Goal: Task Accomplishment & Management: Manage account settings

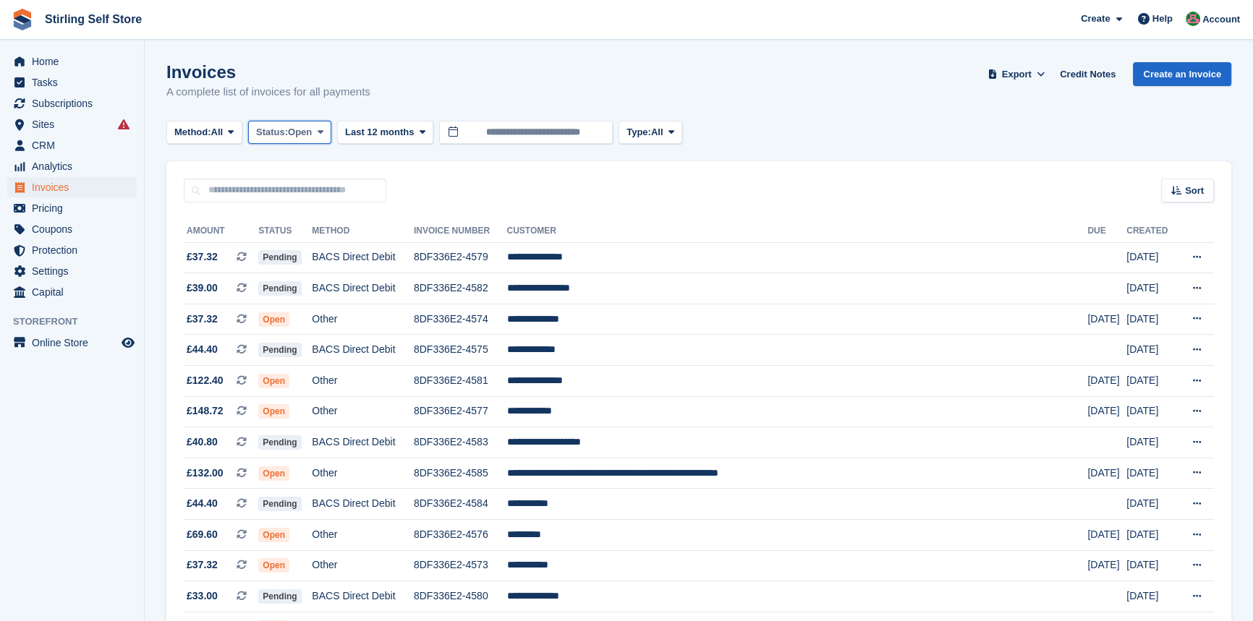
drag, startPoint x: 322, startPoint y: 131, endPoint x: 320, endPoint y: 206, distance: 75.2
click at [322, 132] on icon at bounding box center [320, 131] width 6 height 9
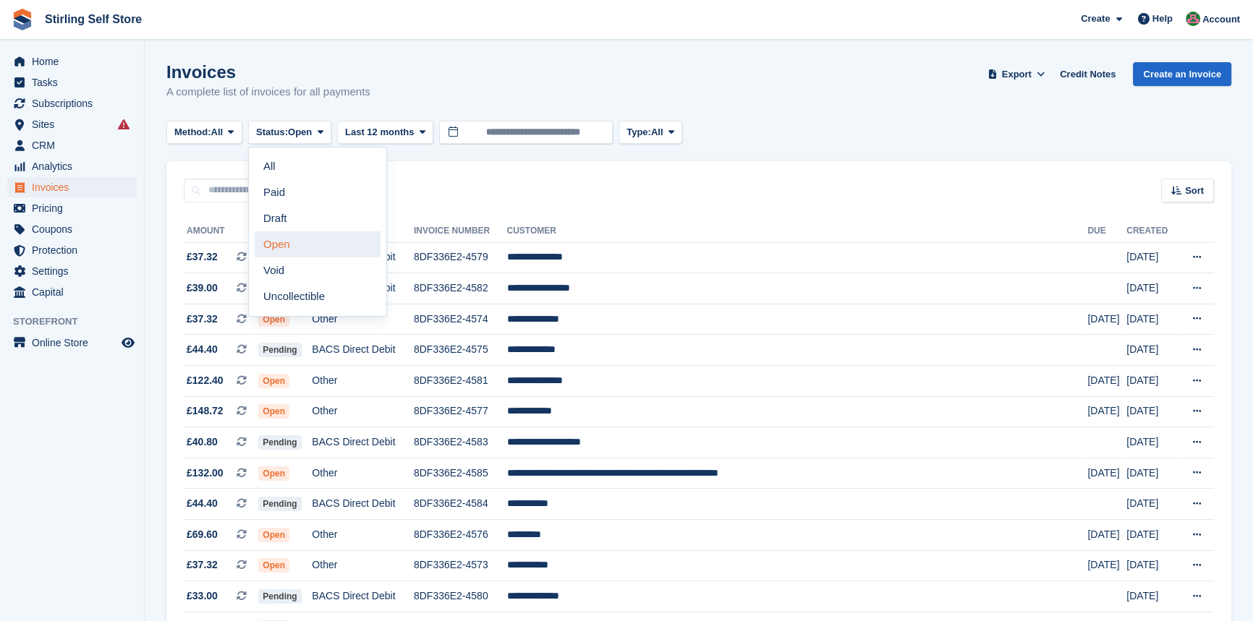
click at [299, 250] on link "Open" at bounding box center [318, 244] width 126 height 26
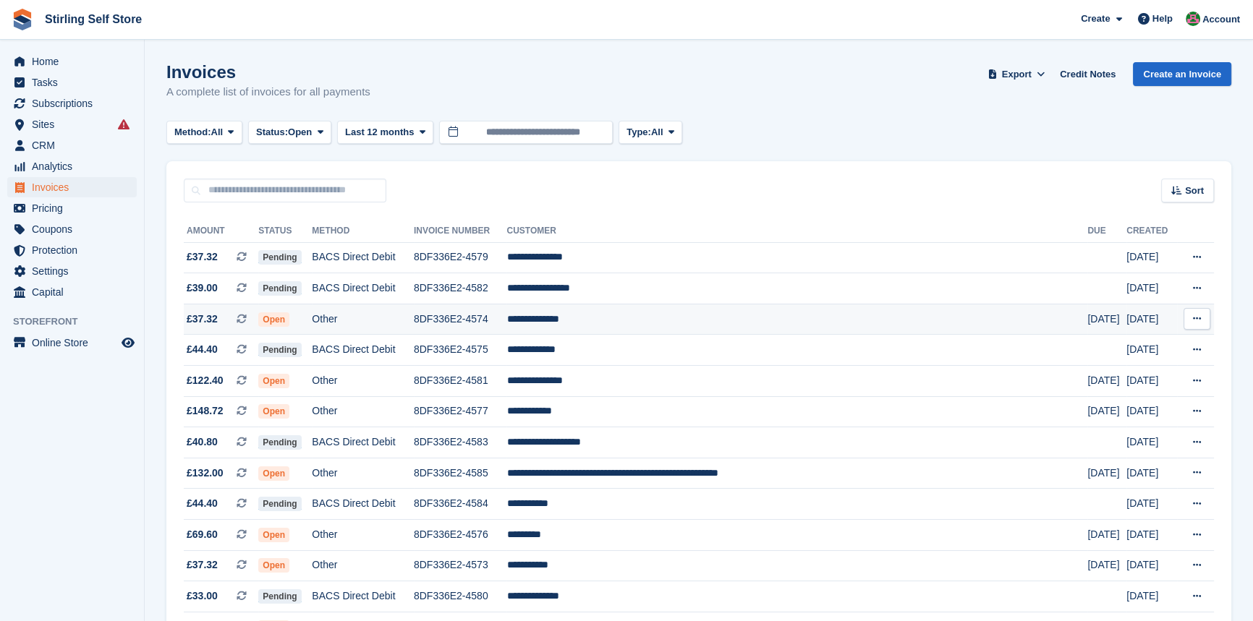
click at [643, 323] on td "**********" at bounding box center [796, 319] width 581 height 31
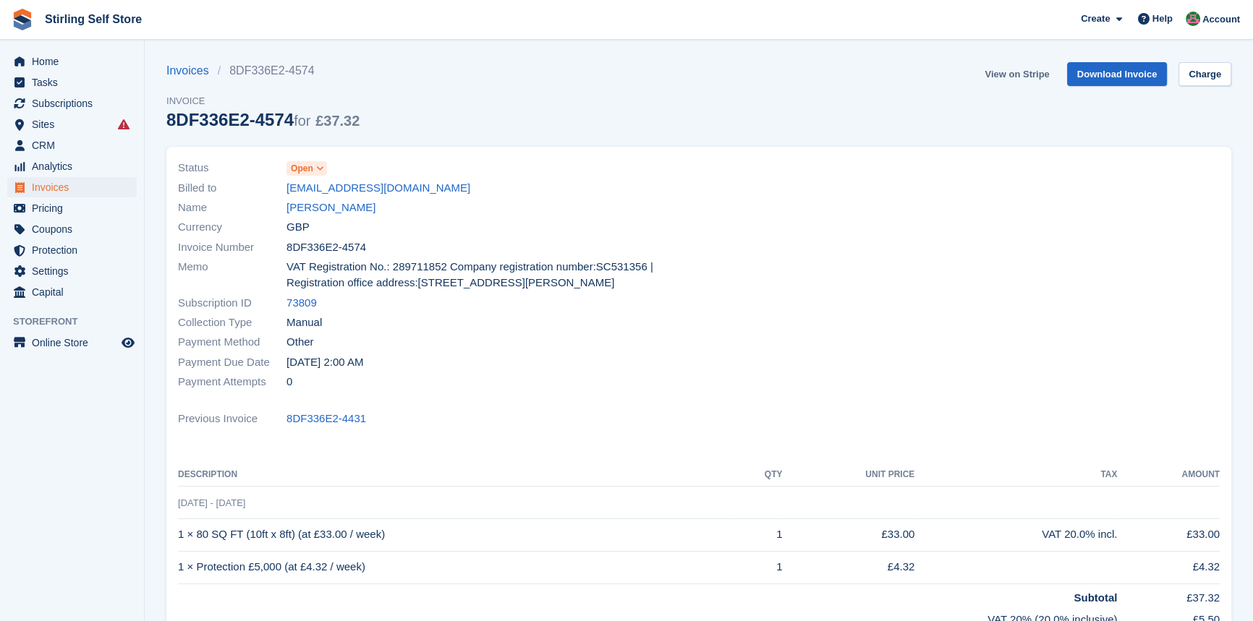
click at [1018, 72] on link "View on Stripe" at bounding box center [1017, 74] width 76 height 24
drag, startPoint x: 0, startPoint y: 0, endPoint x: 72, endPoint y: 191, distance: 204.2
click at [72, 191] on span "Invoices" at bounding box center [75, 187] width 87 height 20
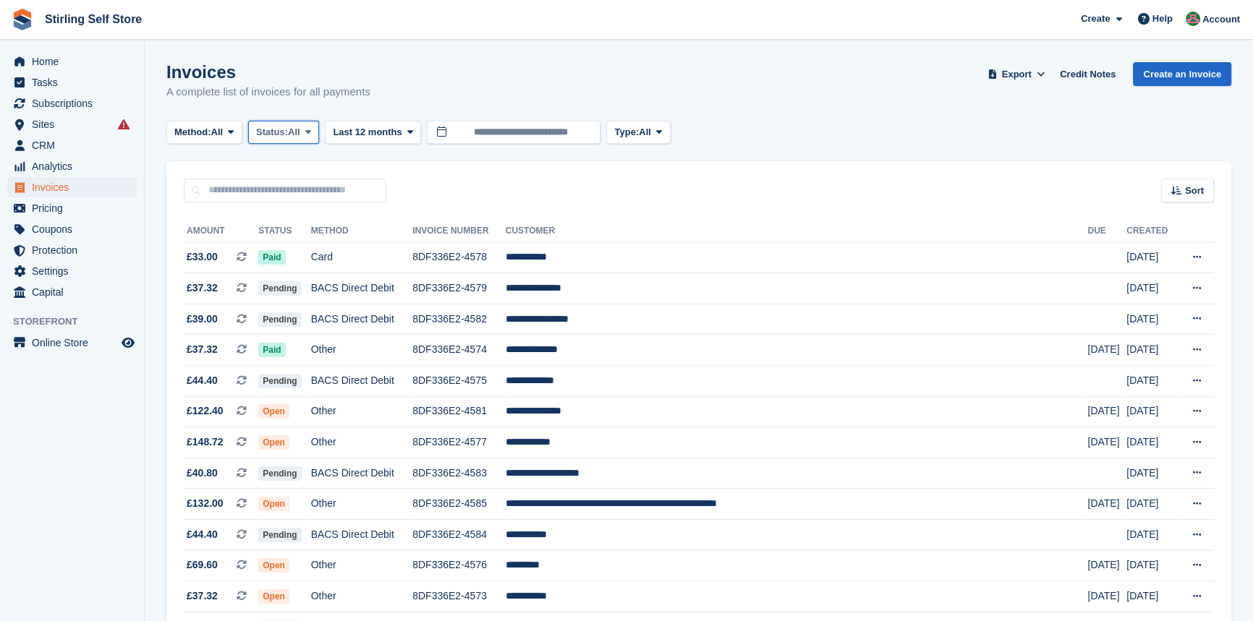
click at [310, 130] on icon at bounding box center [308, 131] width 6 height 9
click at [300, 245] on link "Open" at bounding box center [318, 244] width 126 height 26
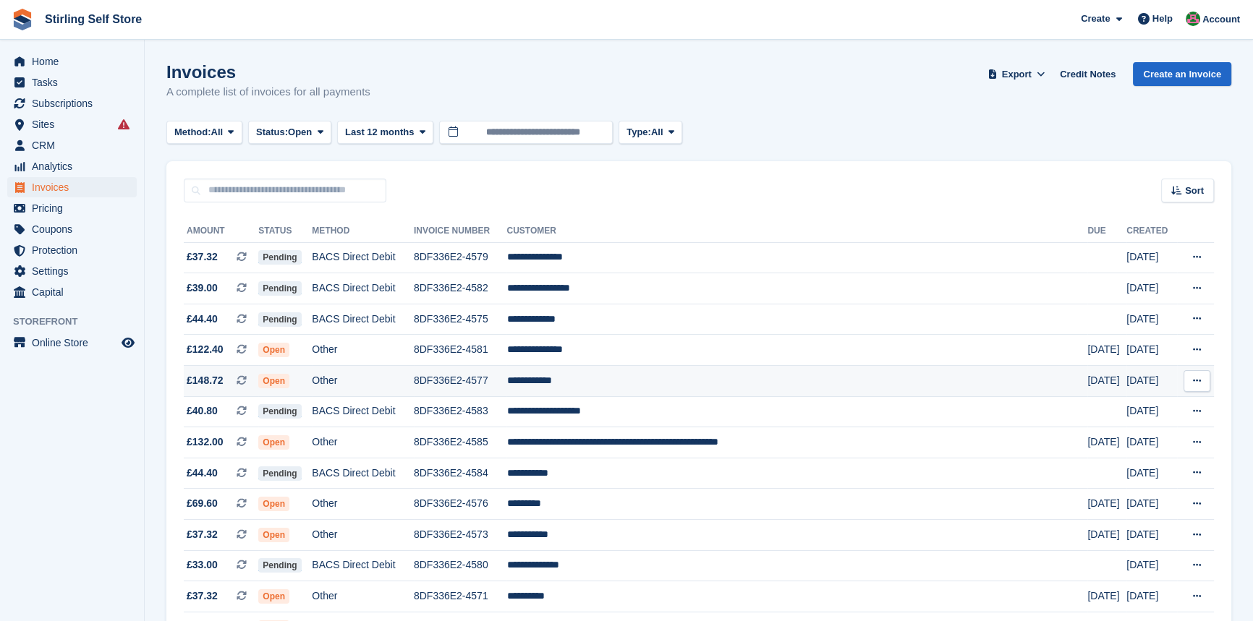
click at [623, 384] on td "**********" at bounding box center [796, 381] width 581 height 31
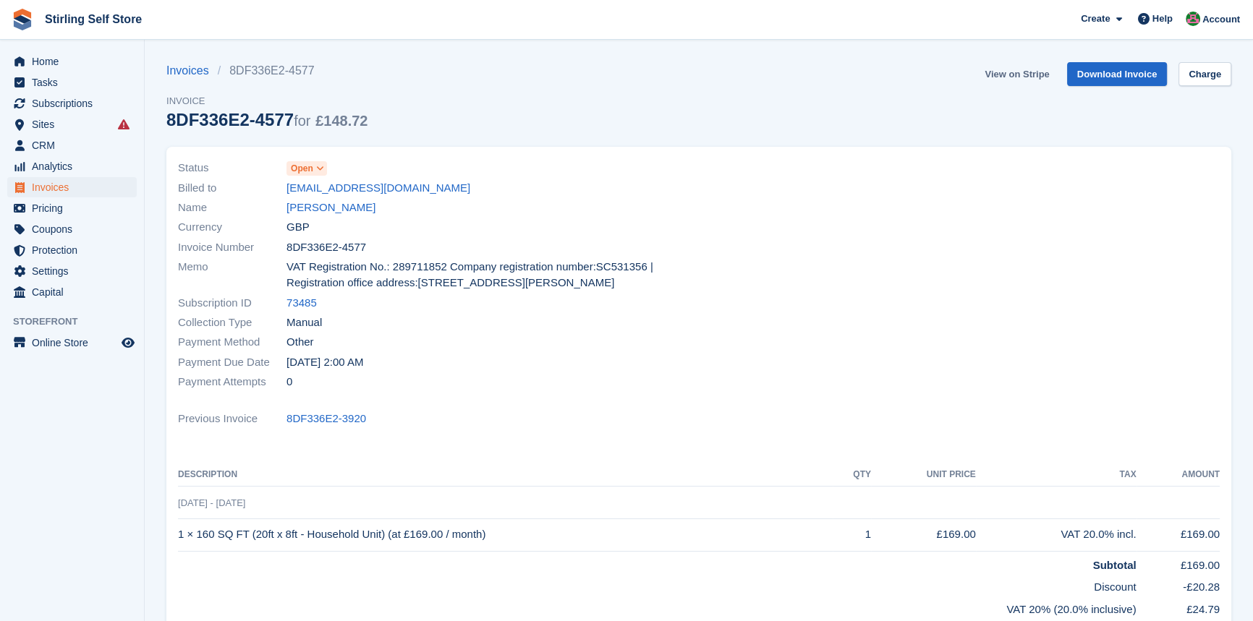
click at [1020, 72] on link "View on Stripe" at bounding box center [1017, 74] width 76 height 24
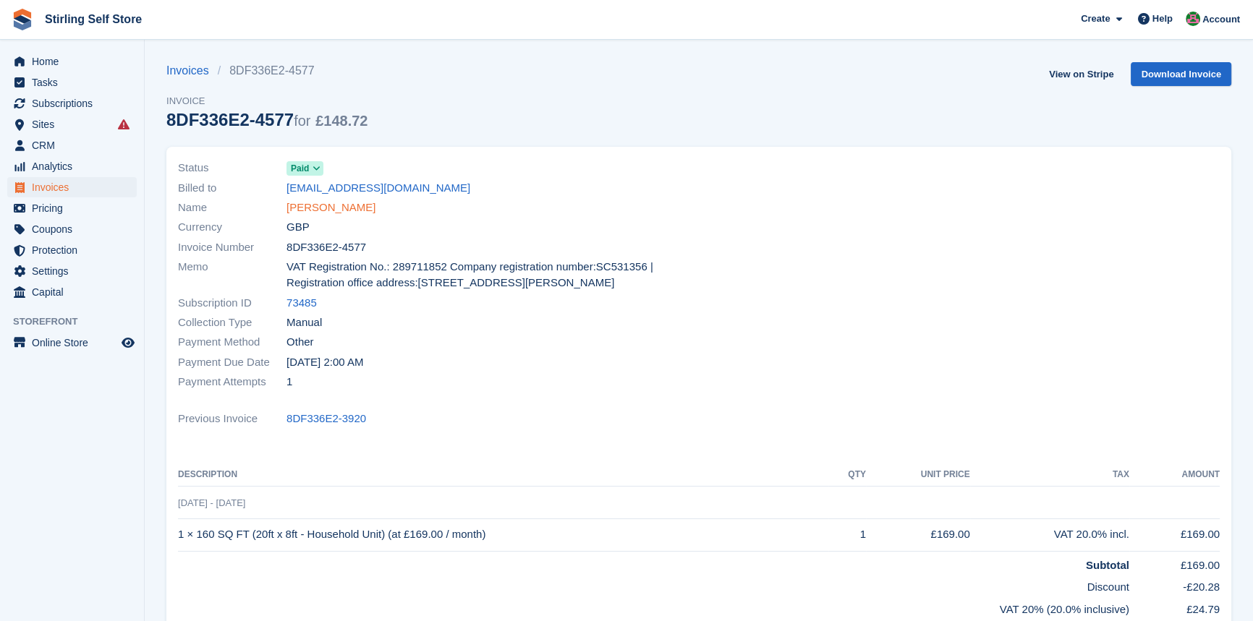
drag, startPoint x: 0, startPoint y: 0, endPoint x: 328, endPoint y: 208, distance: 388.9
click at [328, 208] on link "[PERSON_NAME]" at bounding box center [330, 208] width 89 height 17
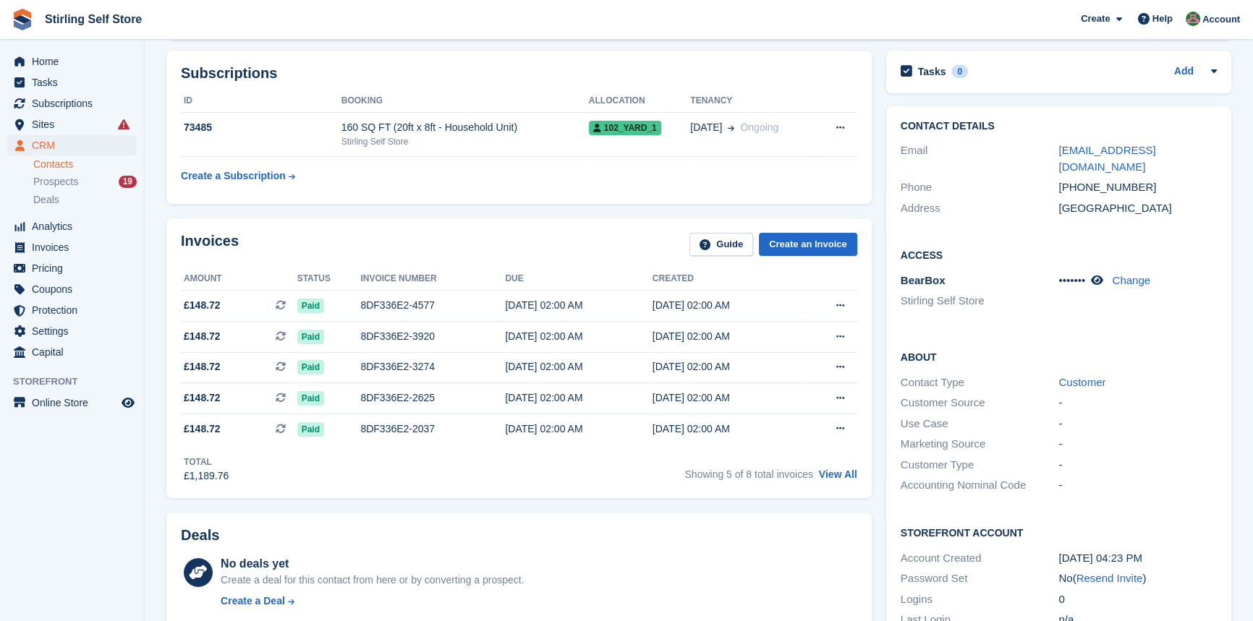
scroll to position [197, 0]
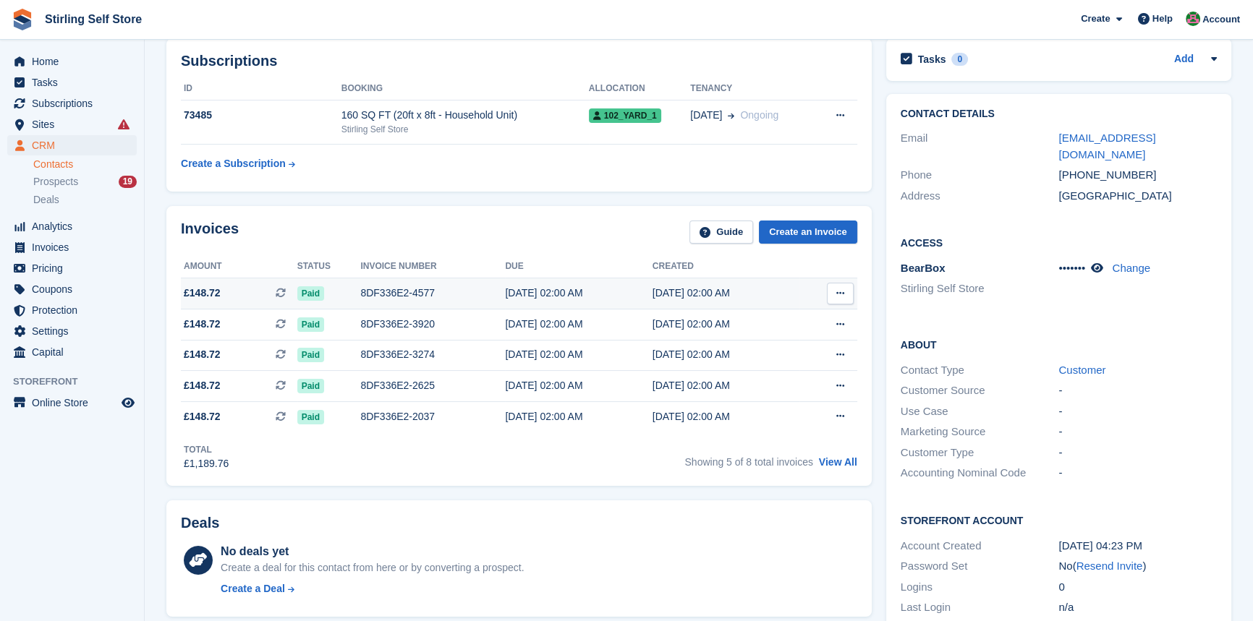
click at [511, 292] on div "08 Oct, 02:00 AM" at bounding box center [578, 293] width 147 height 15
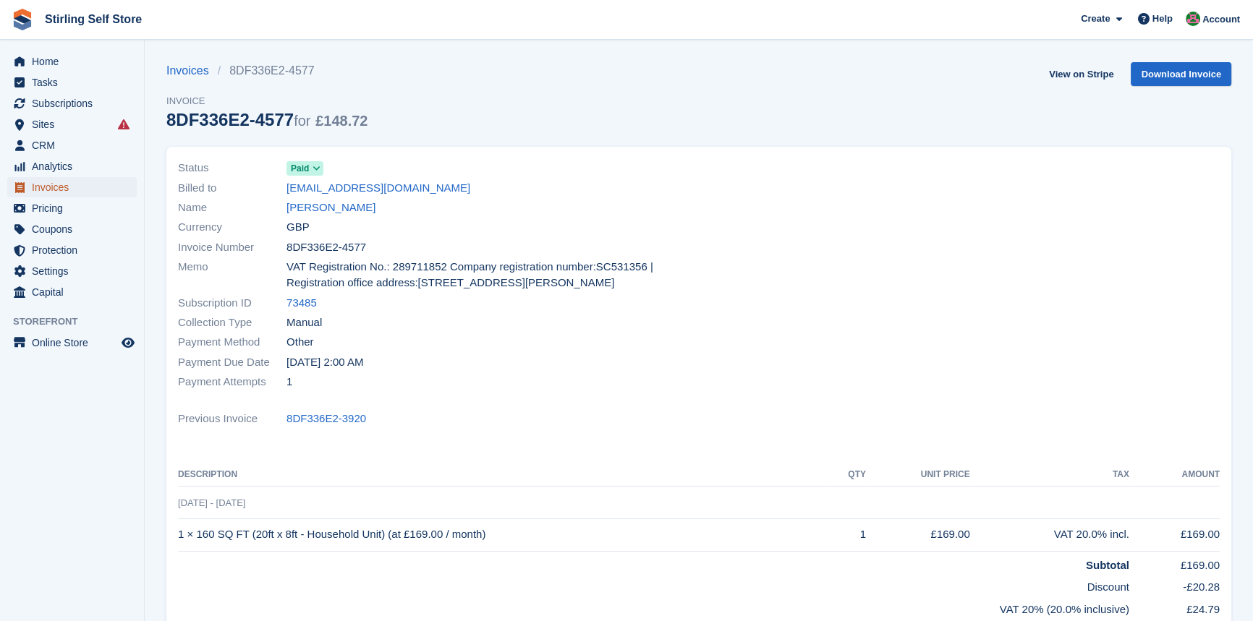
click at [59, 187] on span "Invoices" at bounding box center [75, 187] width 87 height 20
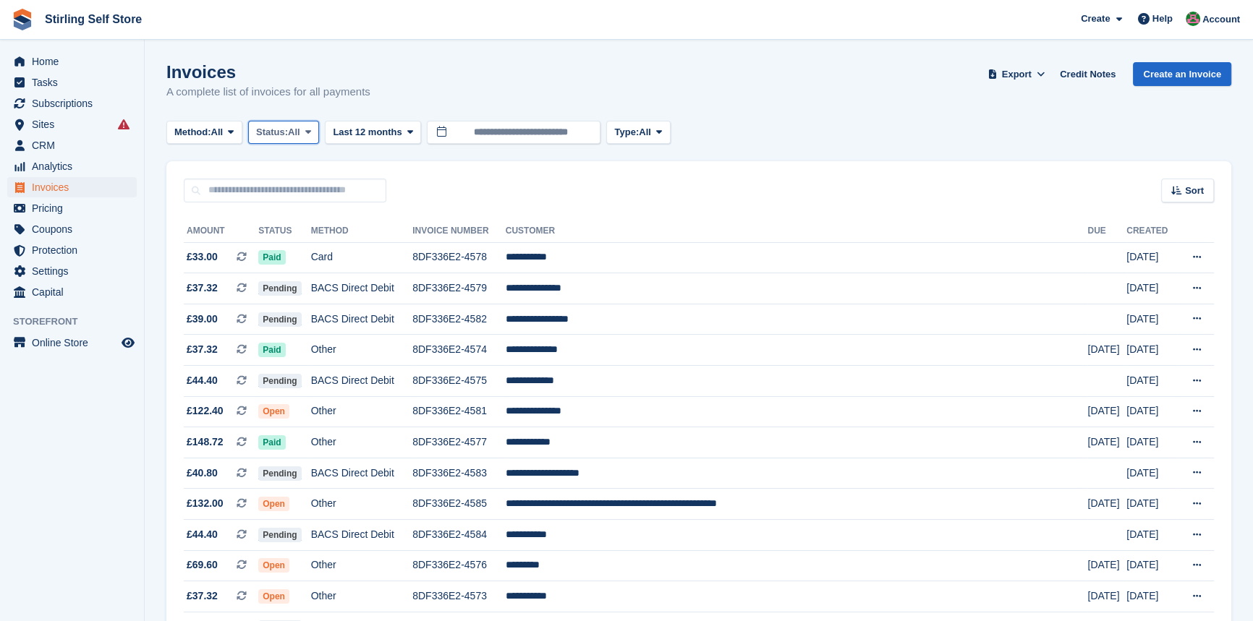
click at [311, 130] on icon at bounding box center [308, 131] width 6 height 9
click at [319, 242] on link "Open" at bounding box center [318, 244] width 126 height 26
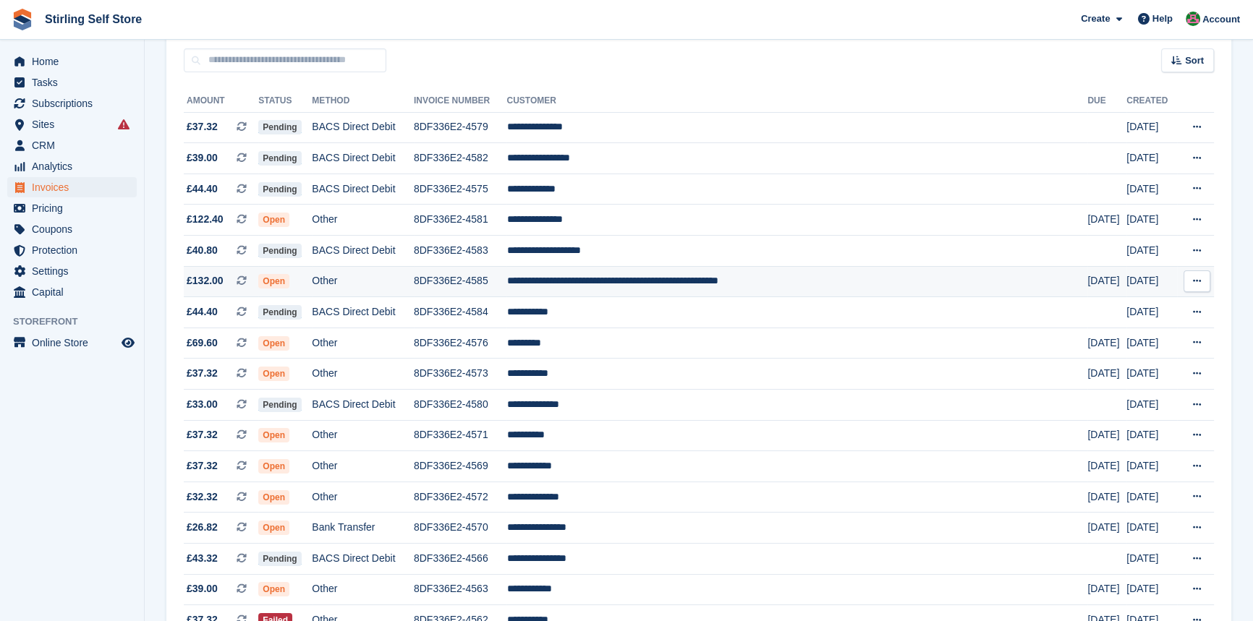
scroll to position [131, 0]
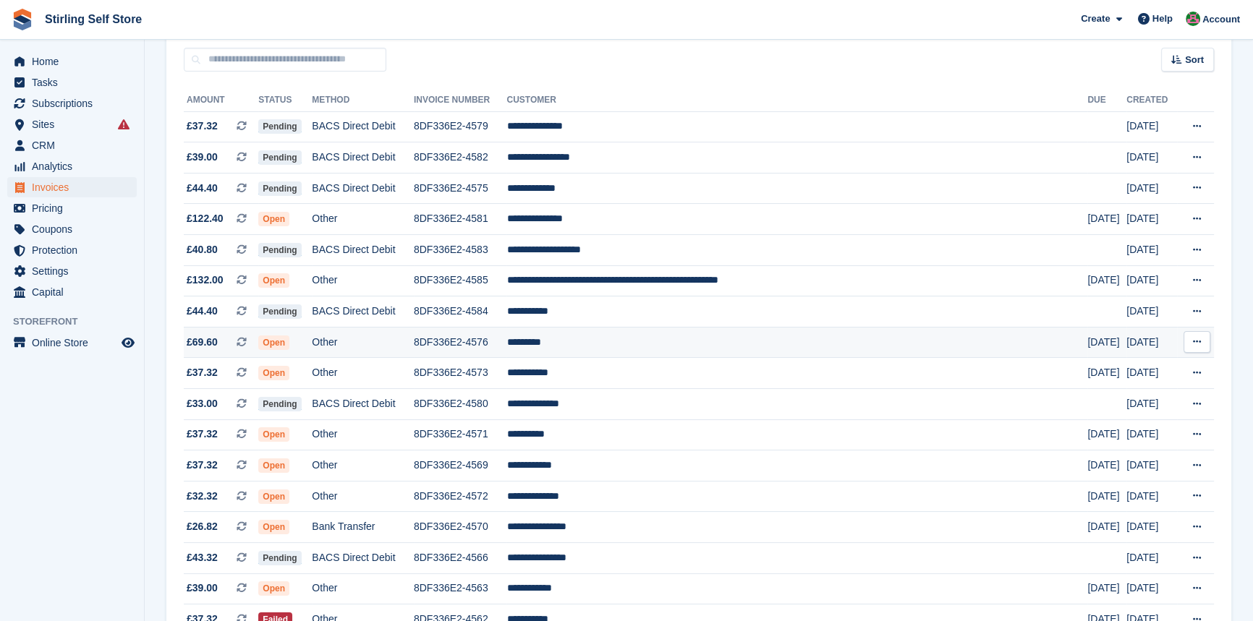
click at [618, 345] on td "*********" at bounding box center [796, 342] width 581 height 31
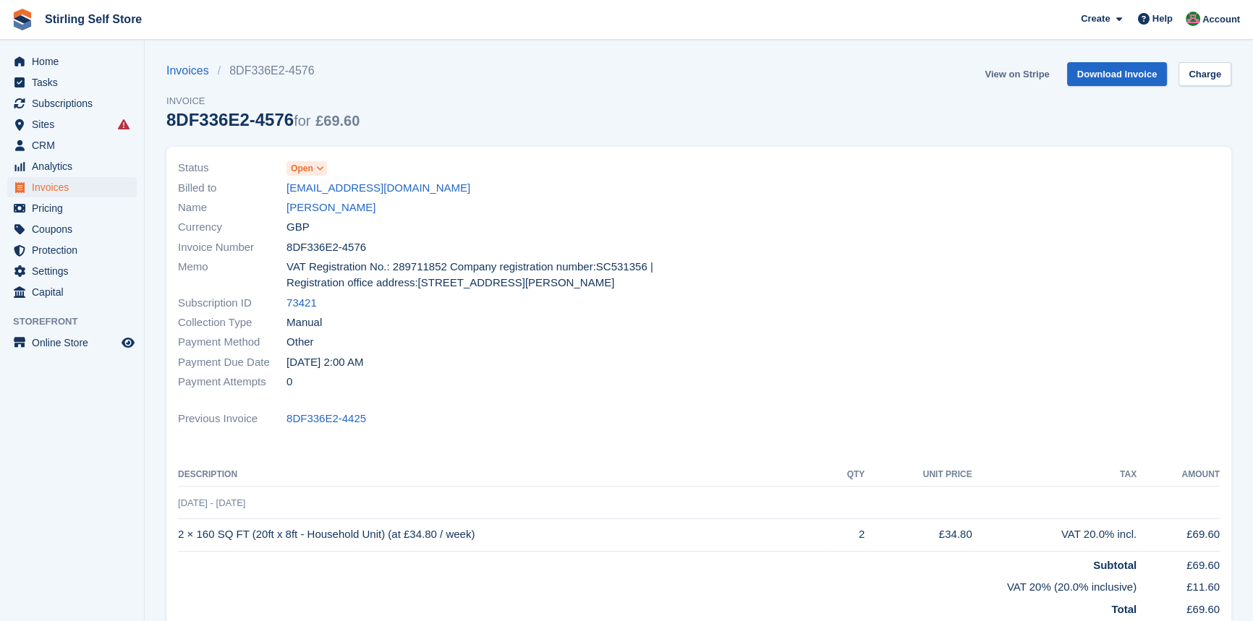
click at [1013, 72] on link "View on Stripe" at bounding box center [1017, 74] width 76 height 24
click at [68, 192] on span "Invoices" at bounding box center [75, 187] width 87 height 20
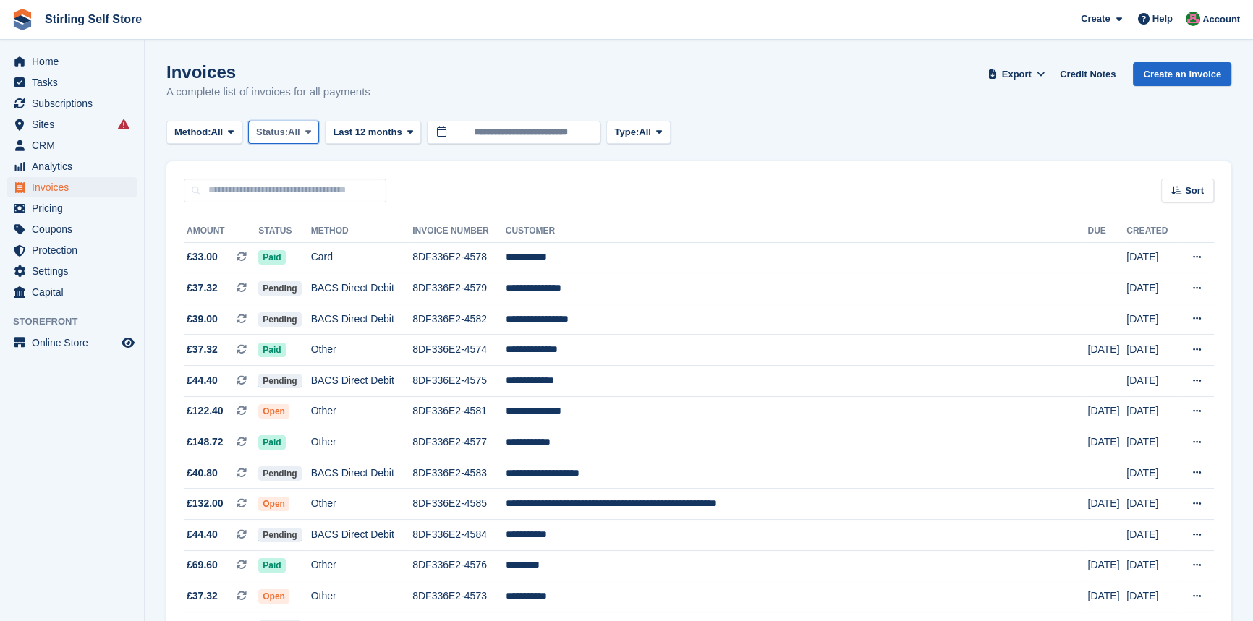
click at [310, 129] on icon at bounding box center [308, 131] width 6 height 9
click at [301, 250] on link "Open" at bounding box center [318, 244] width 126 height 26
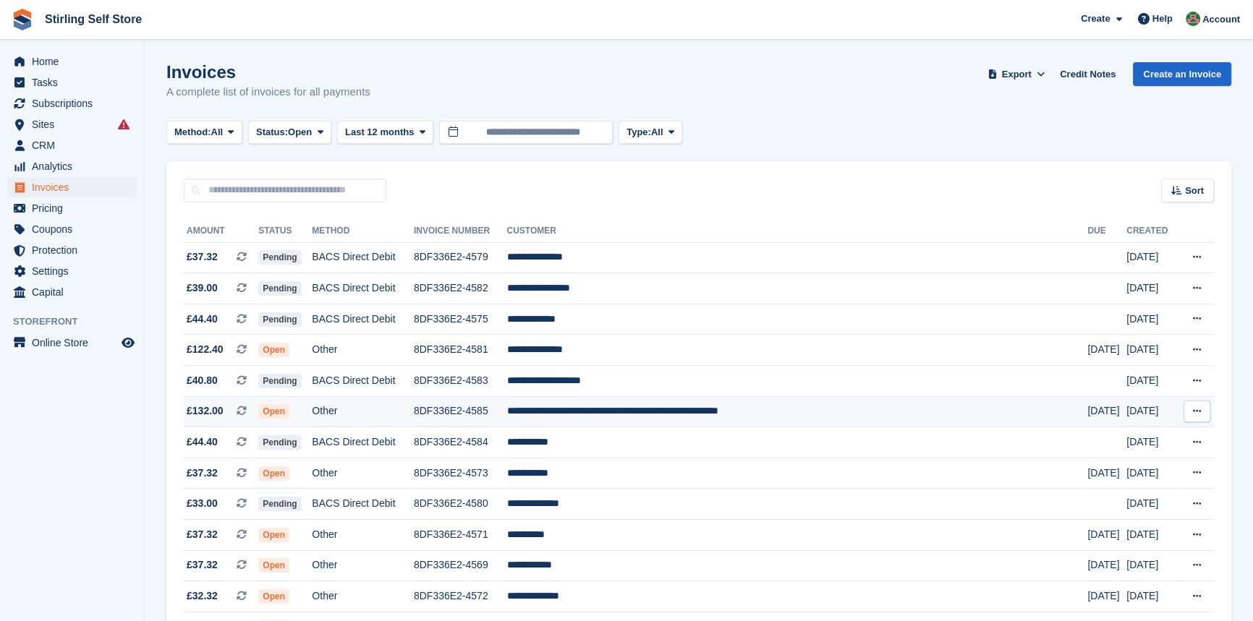
scroll to position [65, 0]
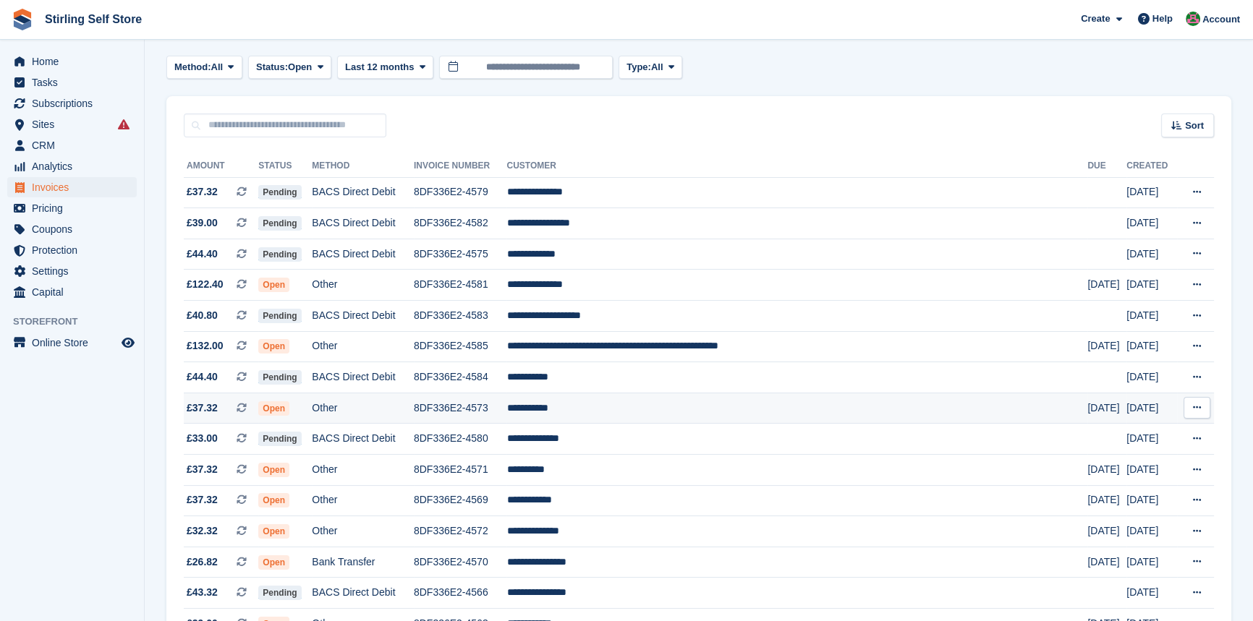
click at [613, 412] on td "**********" at bounding box center [796, 408] width 581 height 31
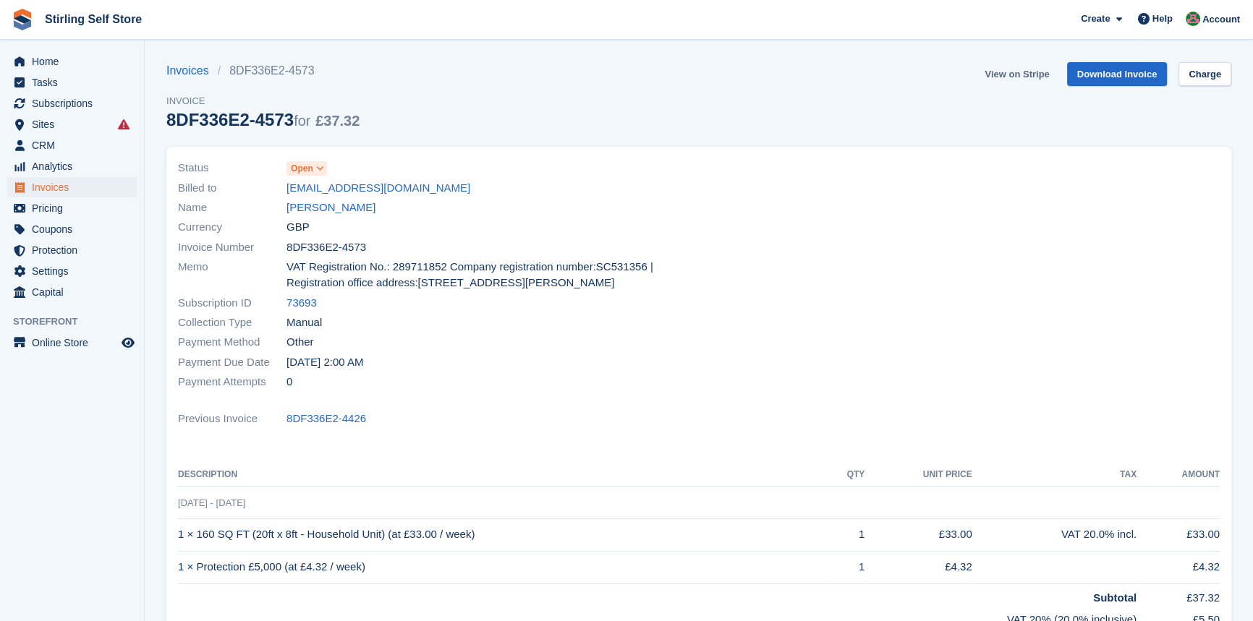
click at [1008, 72] on link "View on Stripe" at bounding box center [1017, 74] width 76 height 24
click at [59, 188] on span "Invoices" at bounding box center [75, 187] width 87 height 20
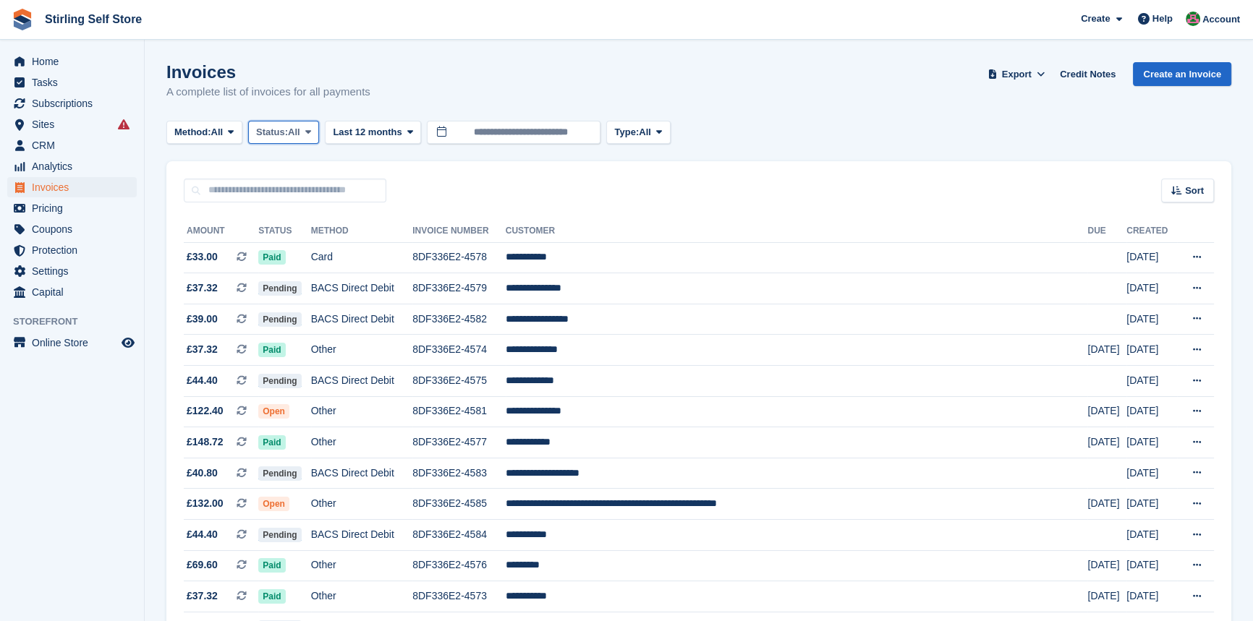
click at [308, 130] on span at bounding box center [308, 133] width 12 height 12
click at [303, 249] on link "Open" at bounding box center [318, 244] width 126 height 26
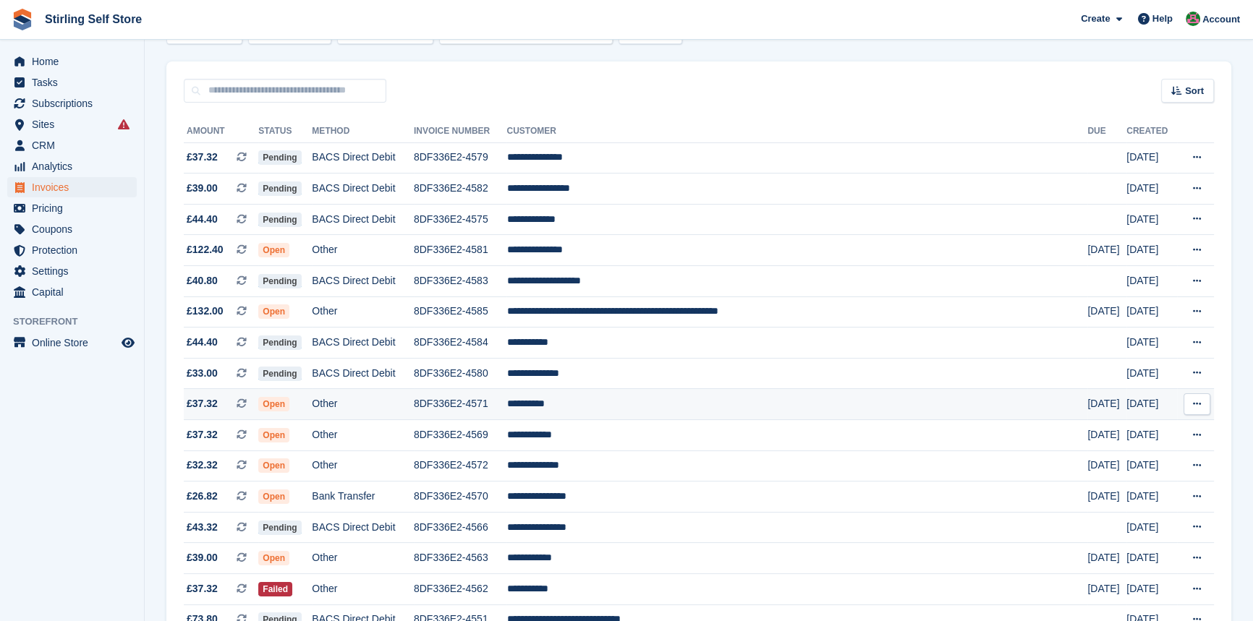
scroll to position [131, 0]
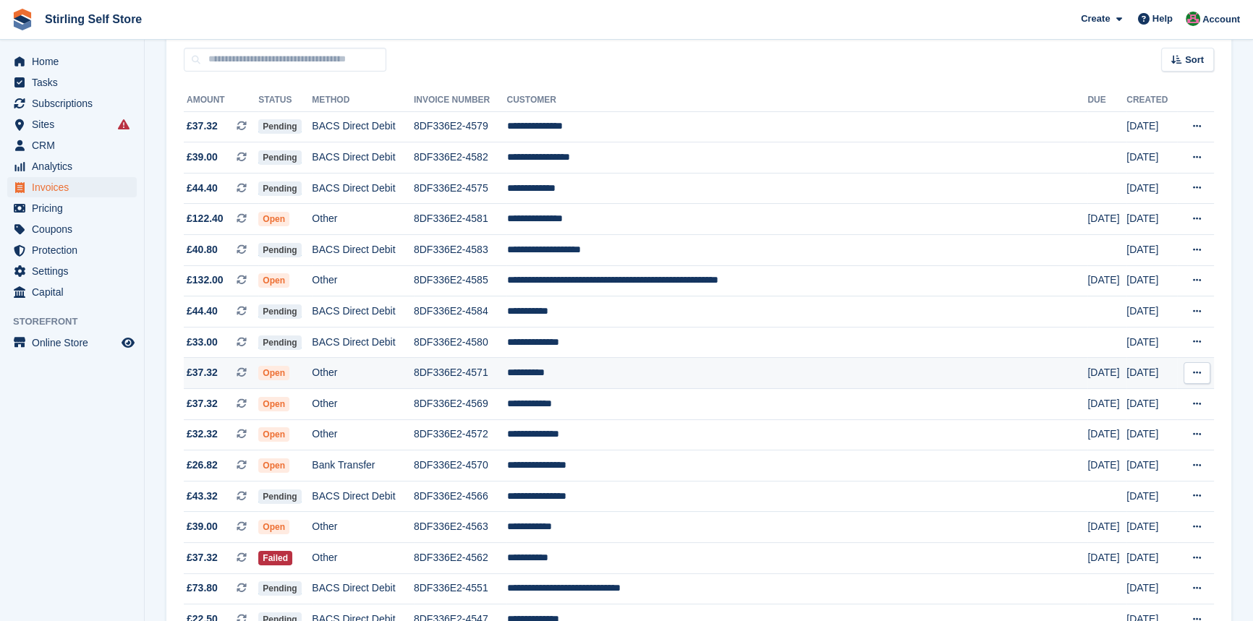
click at [627, 379] on td "**********" at bounding box center [796, 373] width 581 height 31
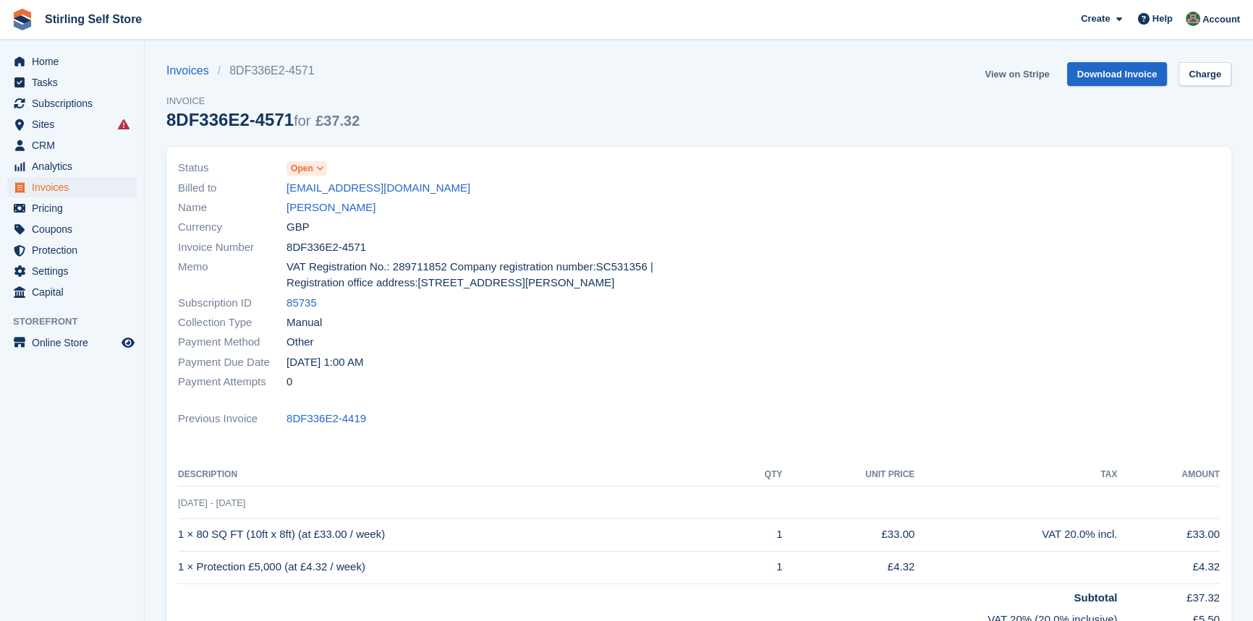
click at [1010, 74] on link "View on Stripe" at bounding box center [1017, 74] width 76 height 24
click at [81, 183] on span "Invoices" at bounding box center [75, 187] width 87 height 20
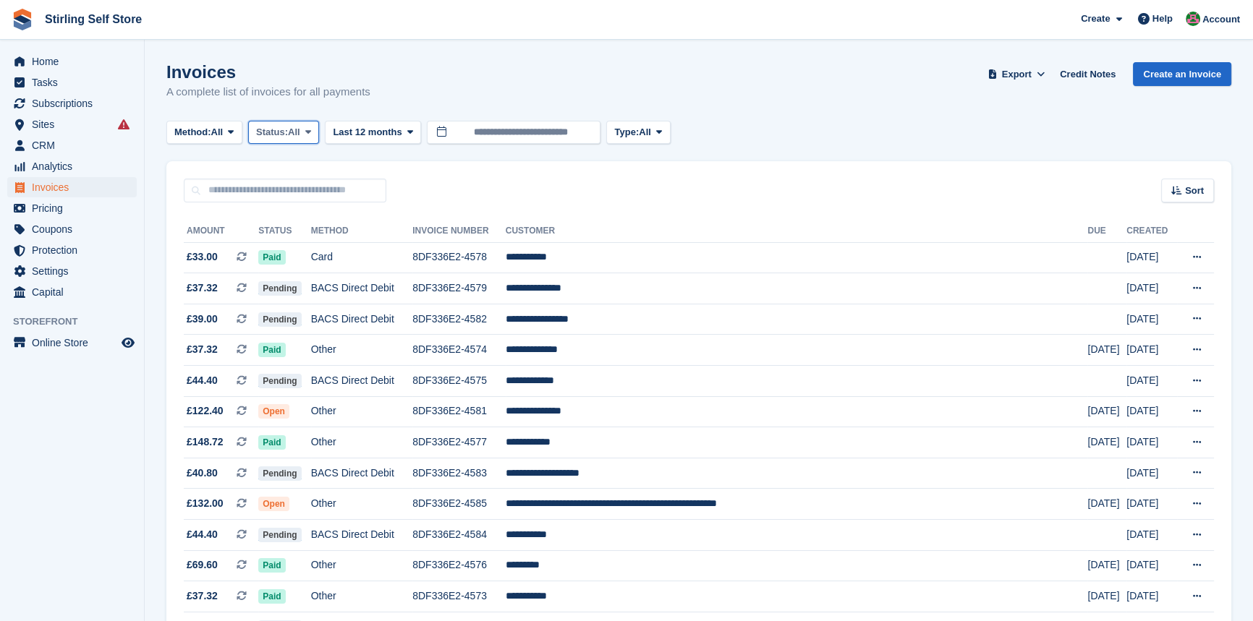
click at [314, 130] on span at bounding box center [308, 133] width 12 height 12
click at [317, 244] on link "Open" at bounding box center [318, 244] width 126 height 26
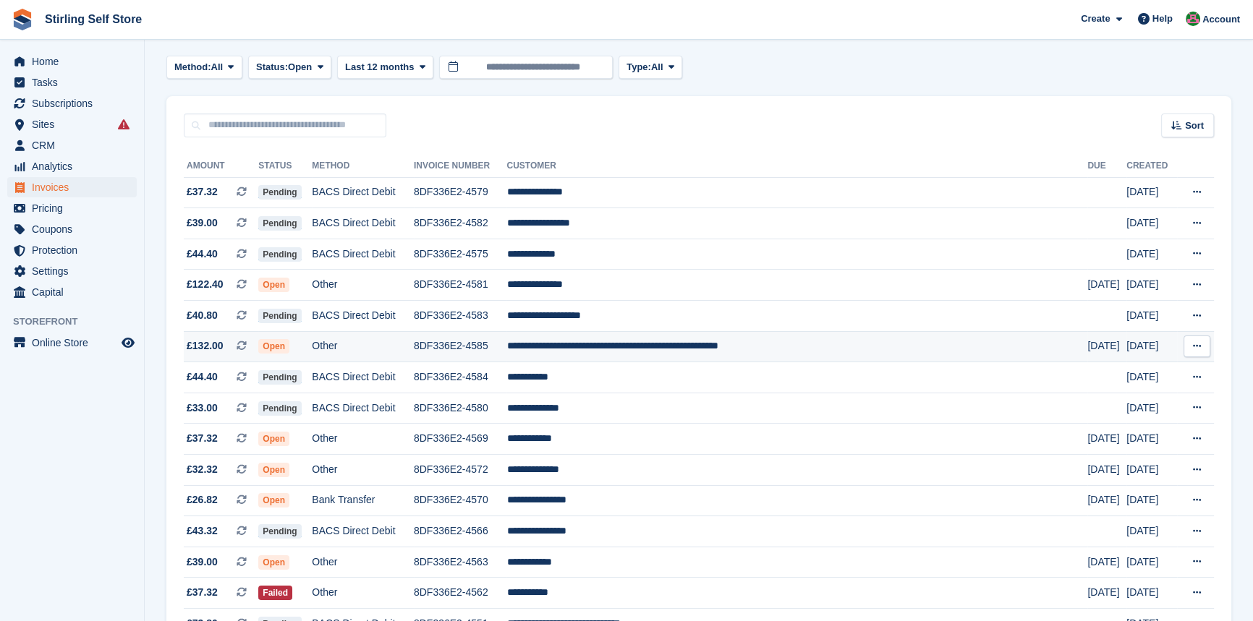
scroll to position [131, 0]
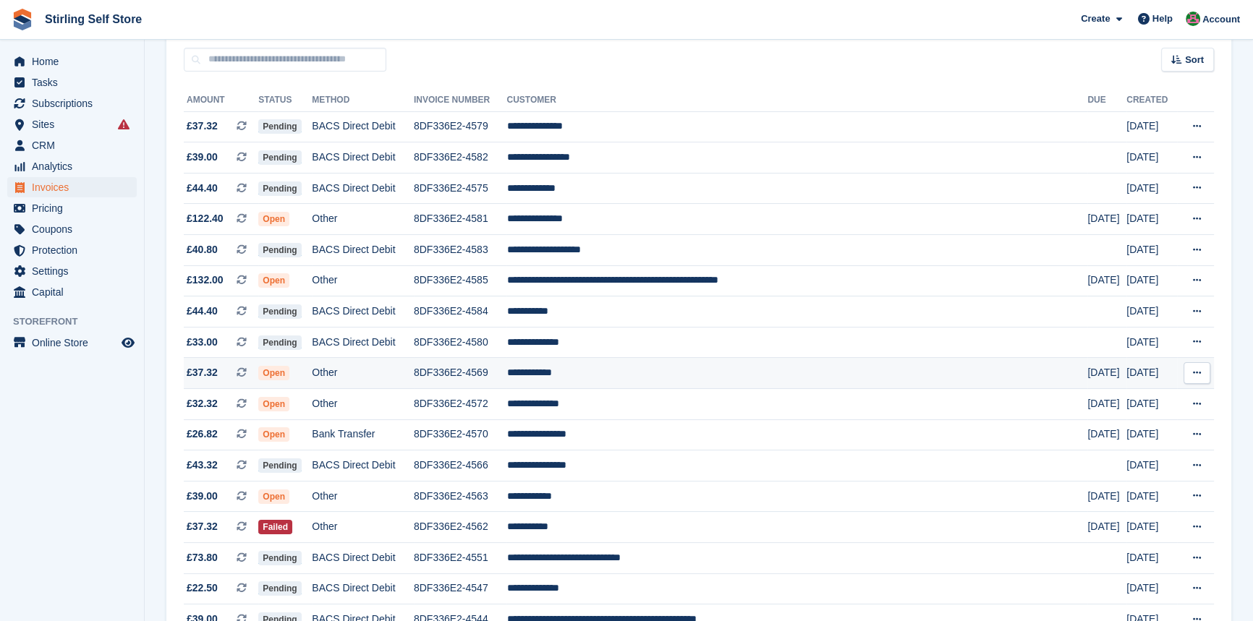
click at [622, 377] on td "**********" at bounding box center [796, 373] width 581 height 31
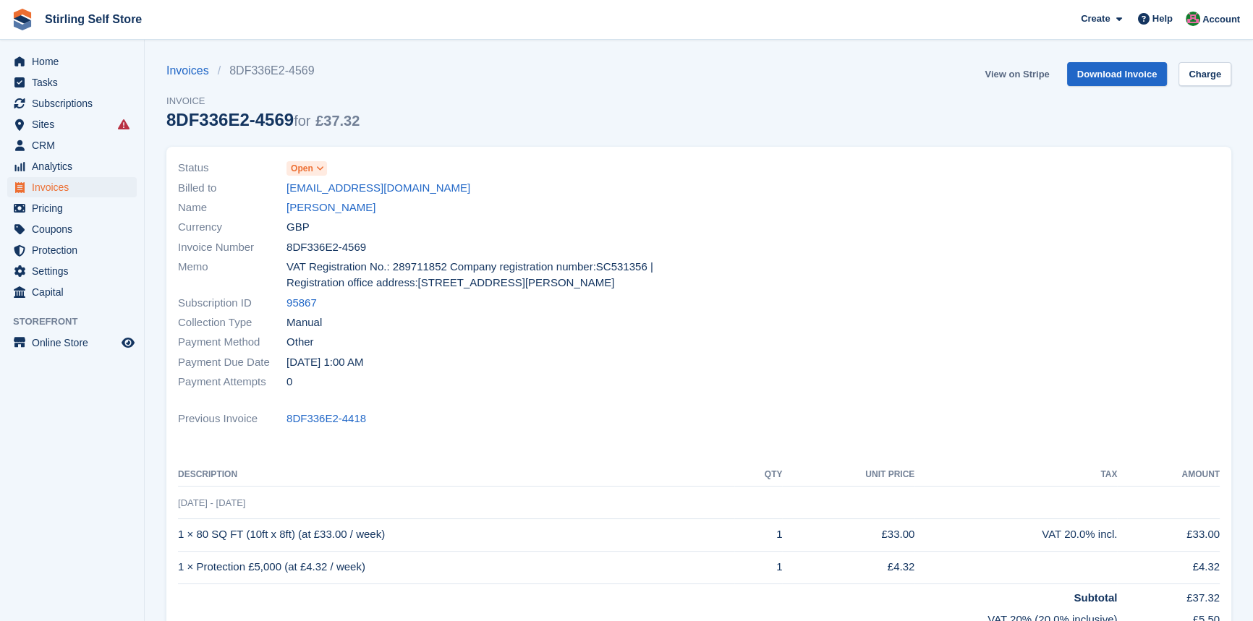
click at [1007, 74] on link "View on Stripe" at bounding box center [1017, 74] width 76 height 24
click at [72, 188] on span "Invoices" at bounding box center [75, 187] width 87 height 20
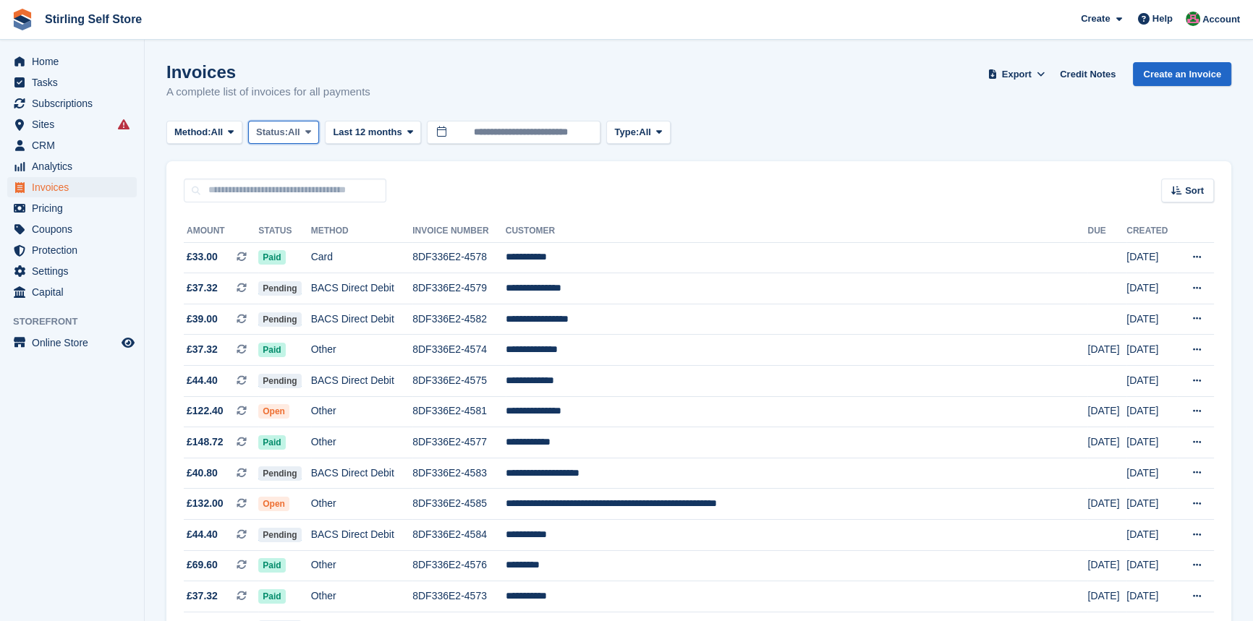
click at [311, 132] on icon at bounding box center [308, 131] width 6 height 9
click at [304, 247] on link "Open" at bounding box center [318, 244] width 126 height 26
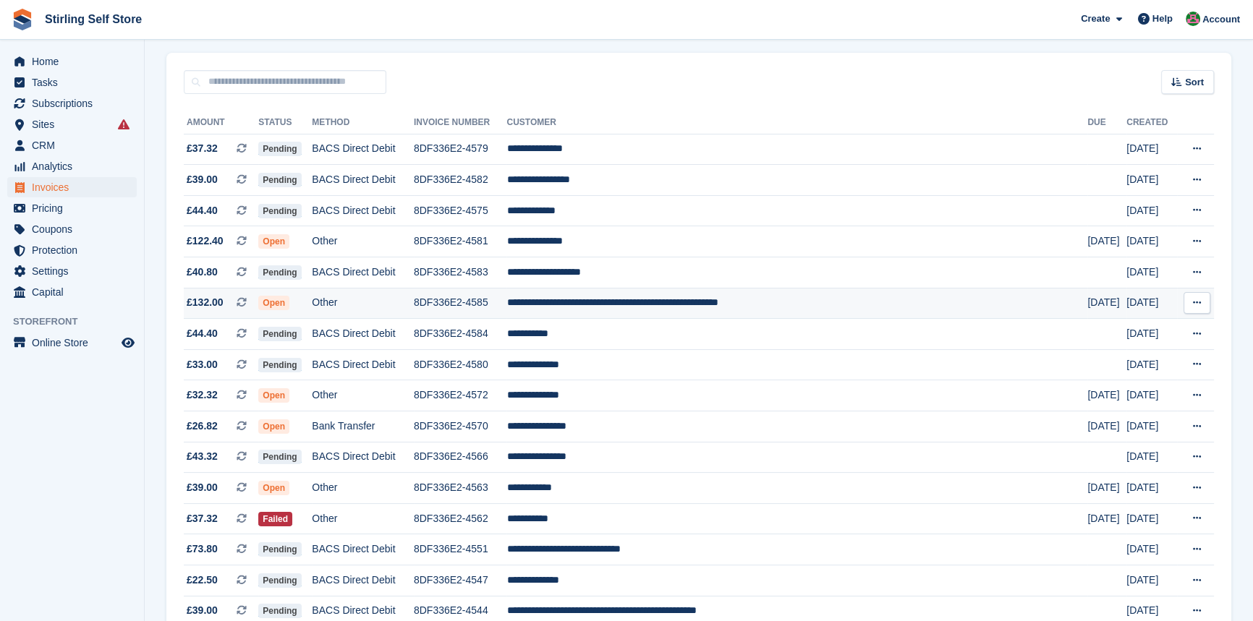
scroll to position [131, 0]
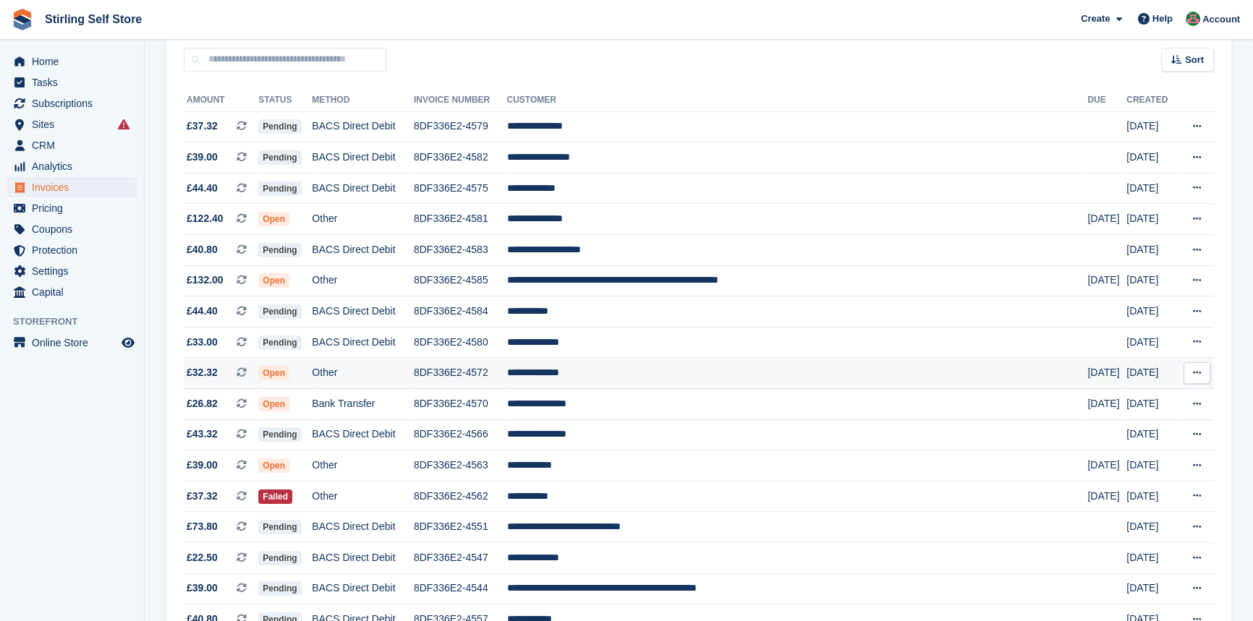
click at [621, 380] on td "**********" at bounding box center [796, 373] width 581 height 31
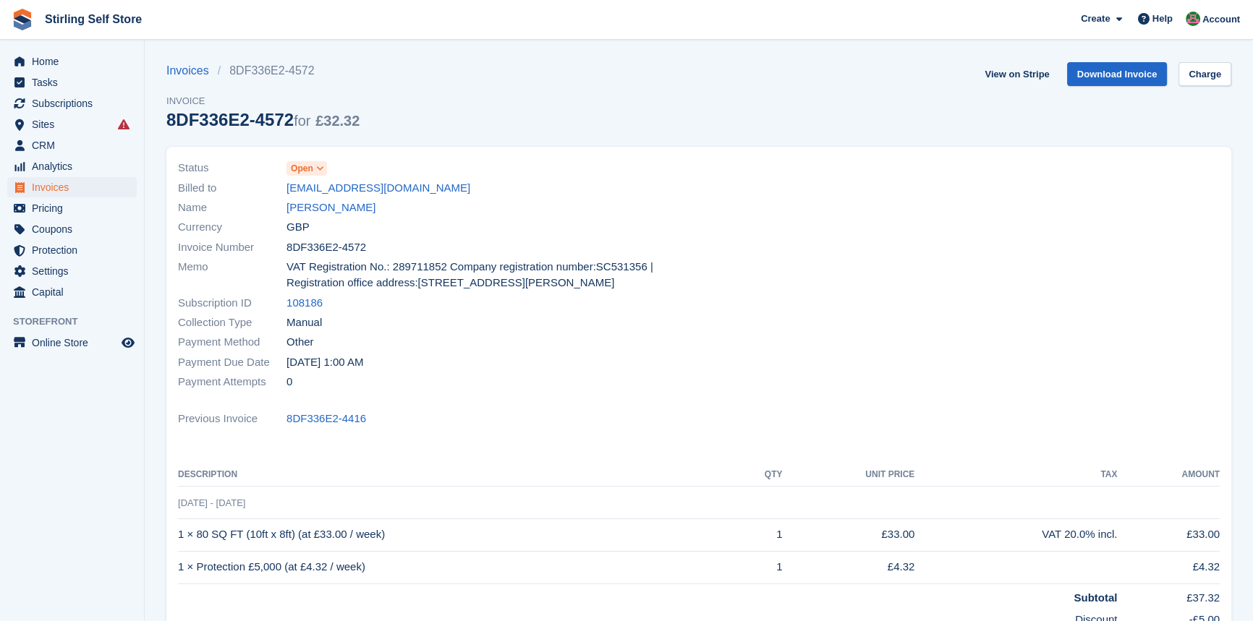
click at [322, 171] on icon at bounding box center [320, 168] width 8 height 9
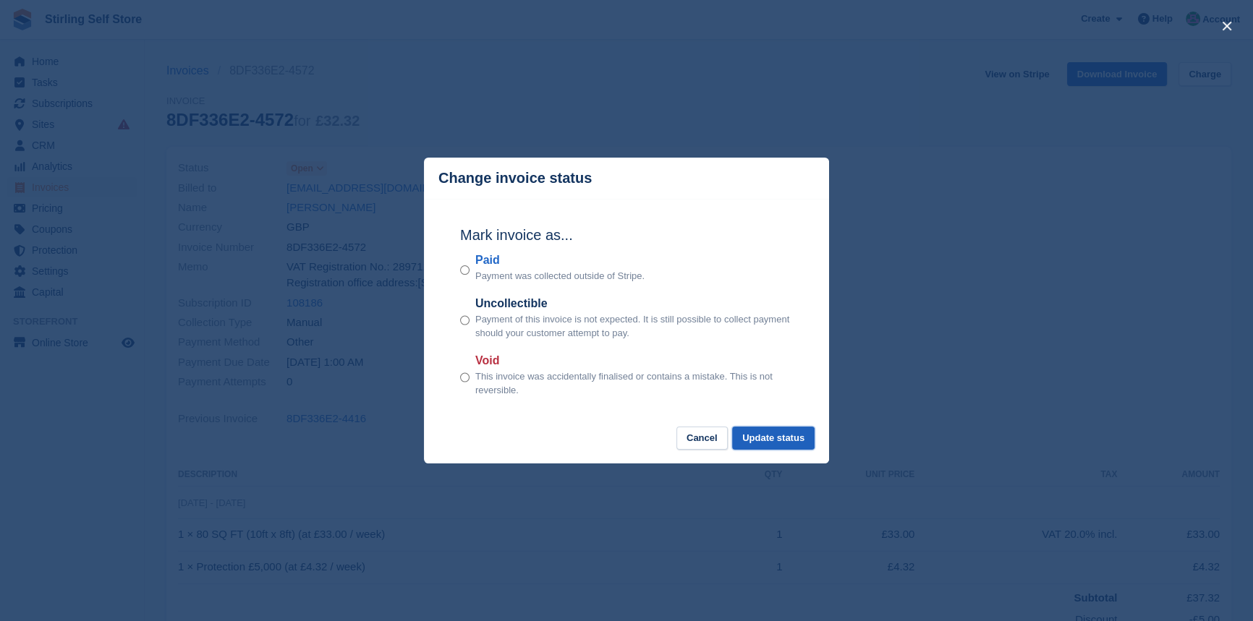
click at [761, 439] on button "Update status" at bounding box center [773, 439] width 82 height 24
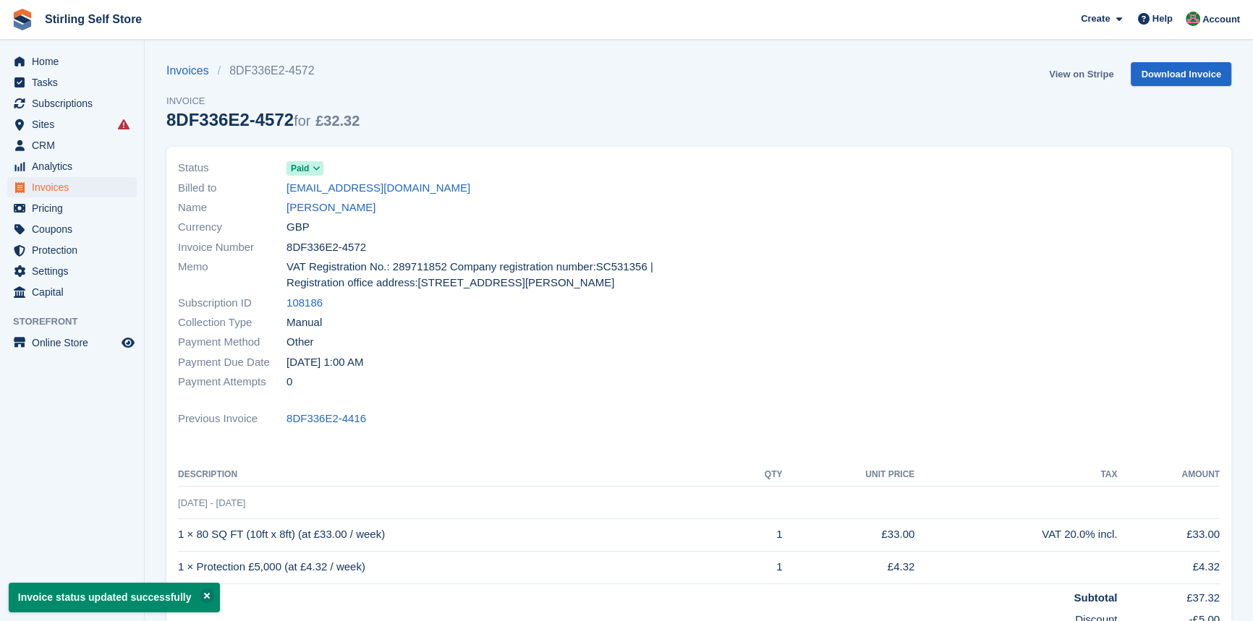
click at [1078, 71] on link "View on Stripe" at bounding box center [1081, 74] width 76 height 24
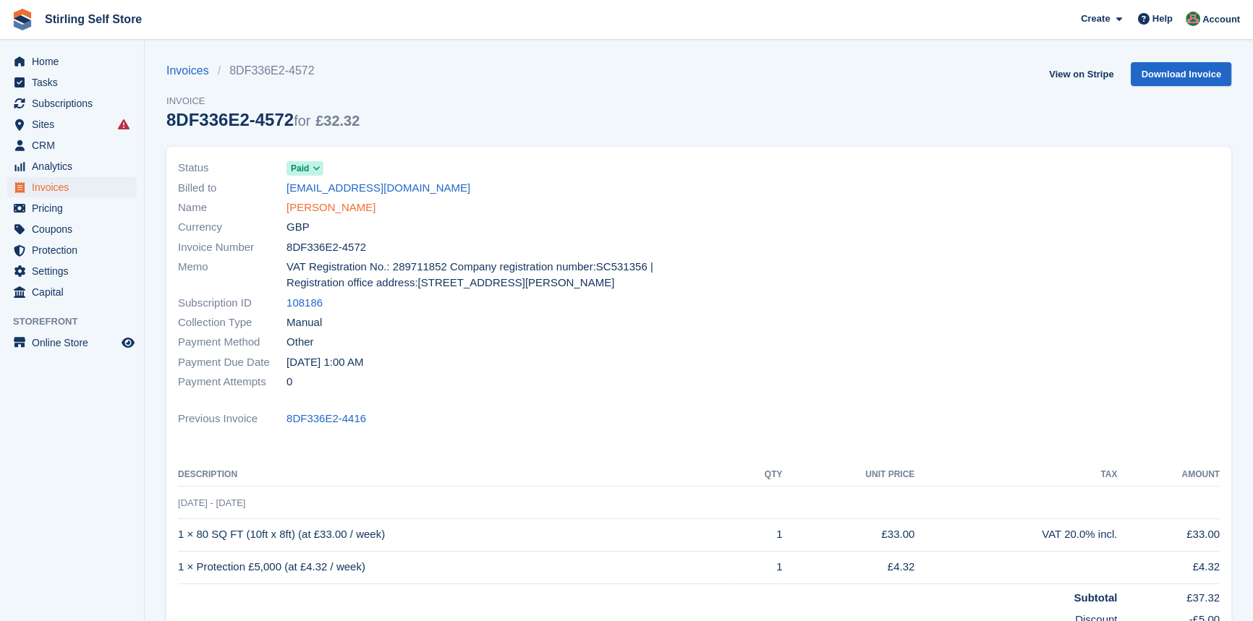
click at [328, 209] on link "George Dickson" at bounding box center [330, 208] width 89 height 17
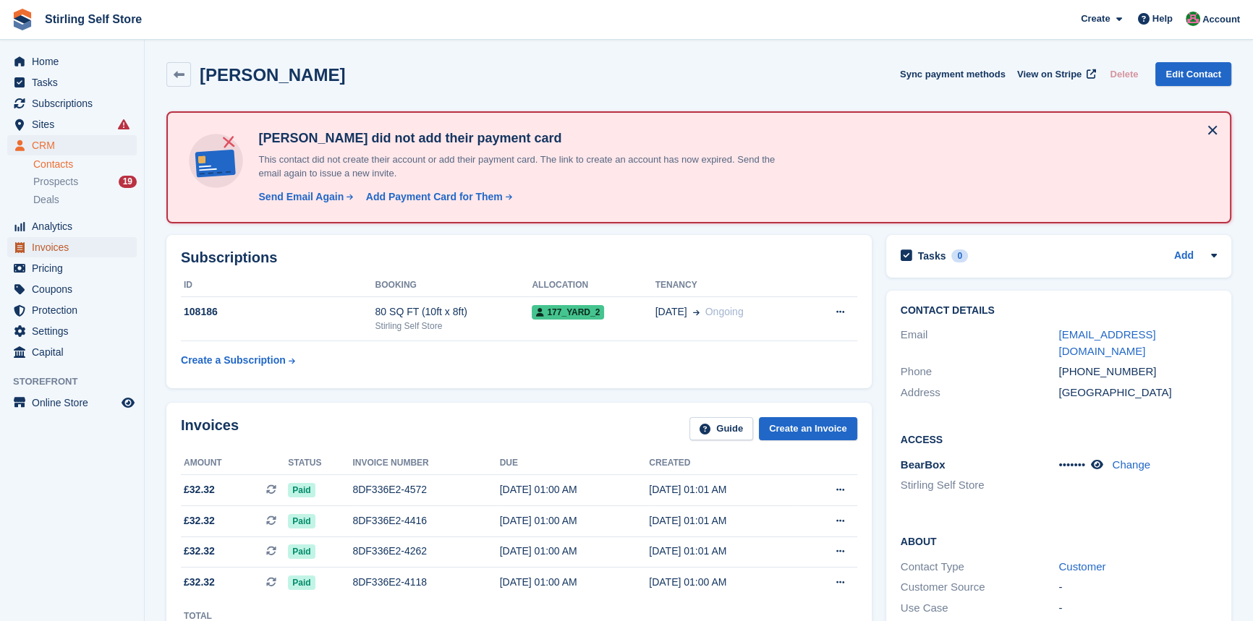
click at [61, 247] on span "Invoices" at bounding box center [75, 247] width 87 height 20
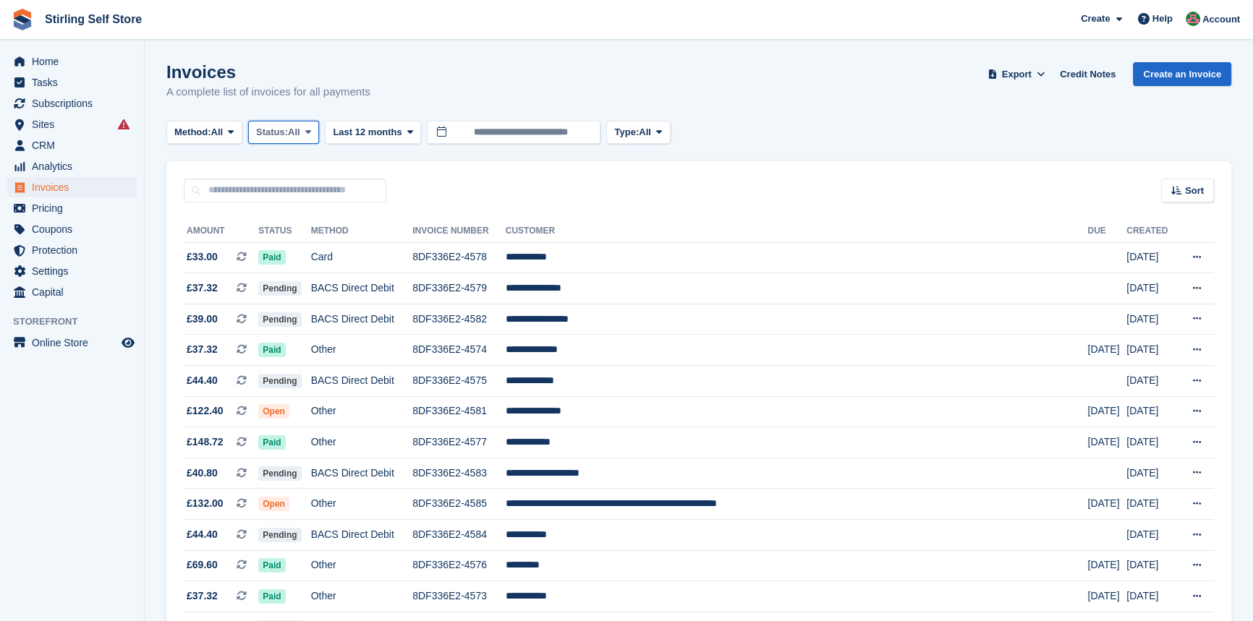
click at [300, 129] on span "All" at bounding box center [294, 132] width 12 height 14
click at [297, 252] on link "Open" at bounding box center [318, 244] width 126 height 26
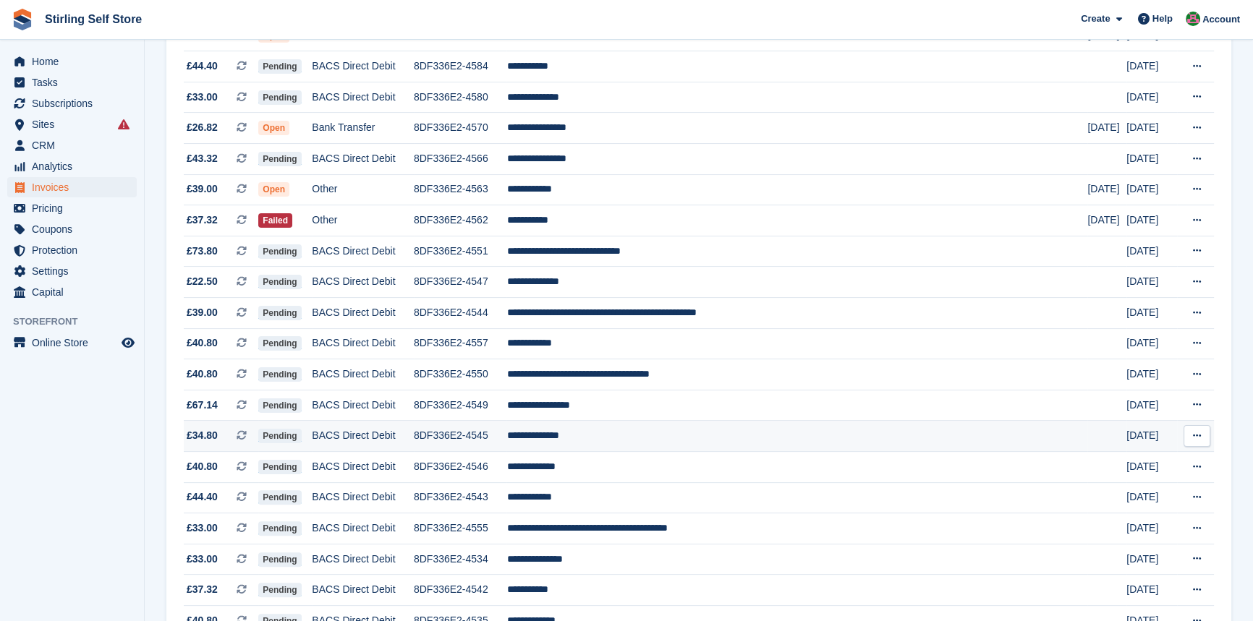
scroll to position [394, 0]
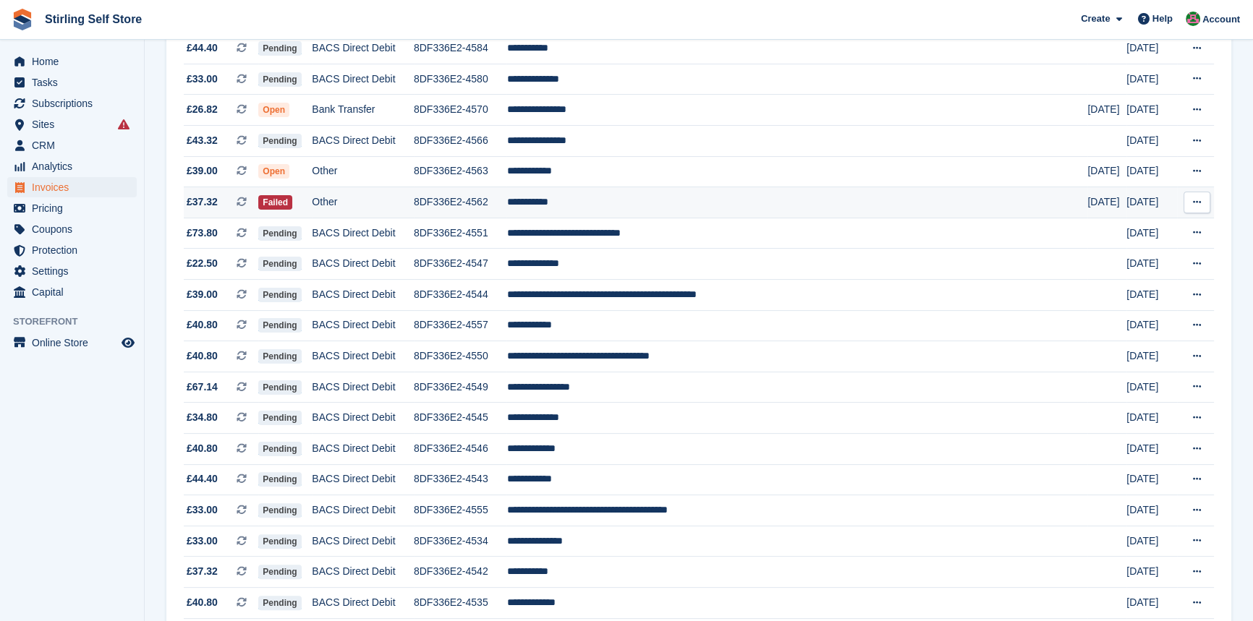
click at [613, 206] on td "**********" at bounding box center [796, 202] width 581 height 31
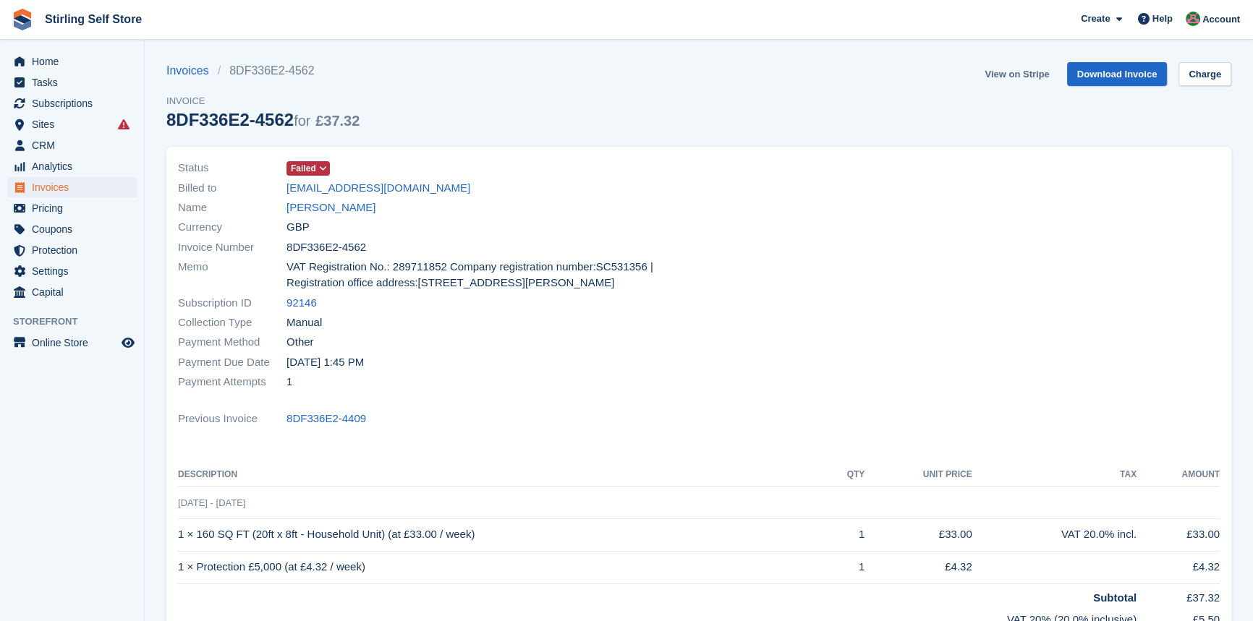
click at [1020, 73] on link "View on Stripe" at bounding box center [1017, 74] width 76 height 24
click at [319, 206] on link "Judith Read" at bounding box center [330, 208] width 89 height 17
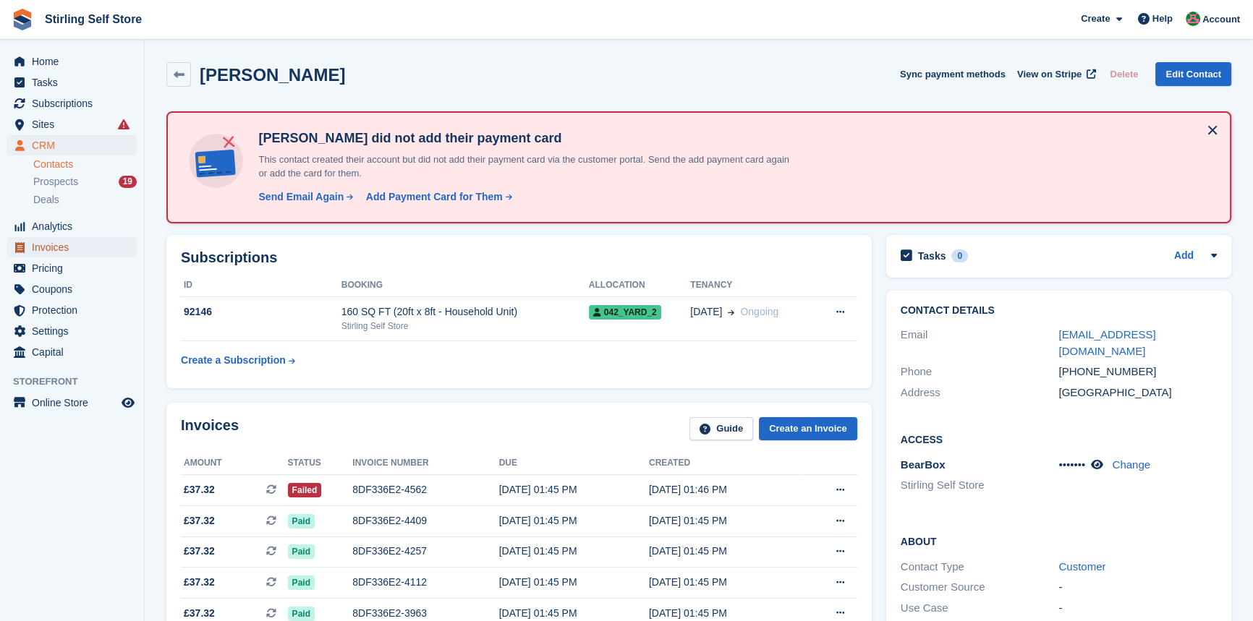
click at [69, 248] on span "Invoices" at bounding box center [75, 247] width 87 height 20
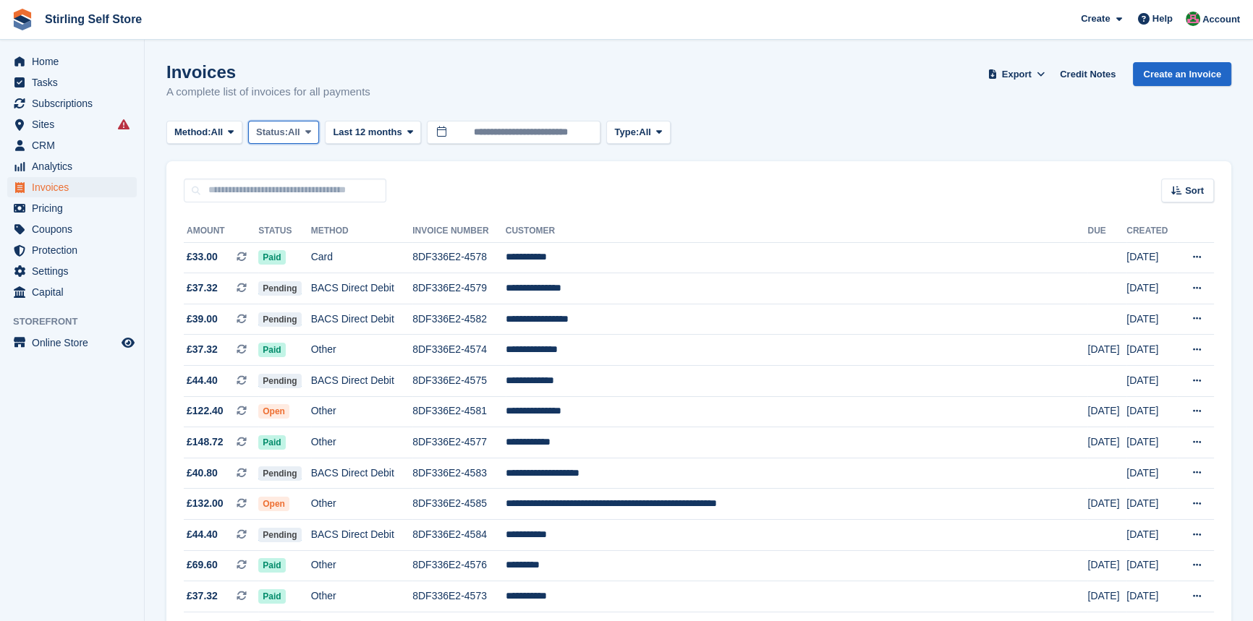
click at [310, 132] on icon at bounding box center [308, 131] width 6 height 9
click at [312, 243] on link "Open" at bounding box center [318, 244] width 126 height 26
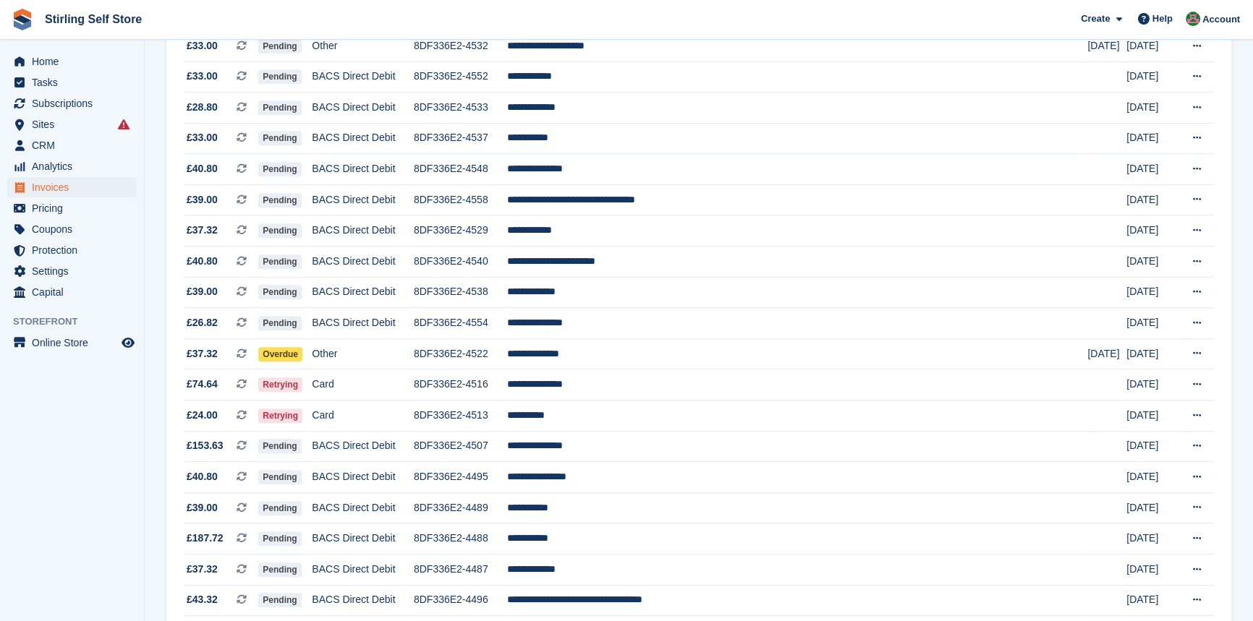
scroll to position [1117, 0]
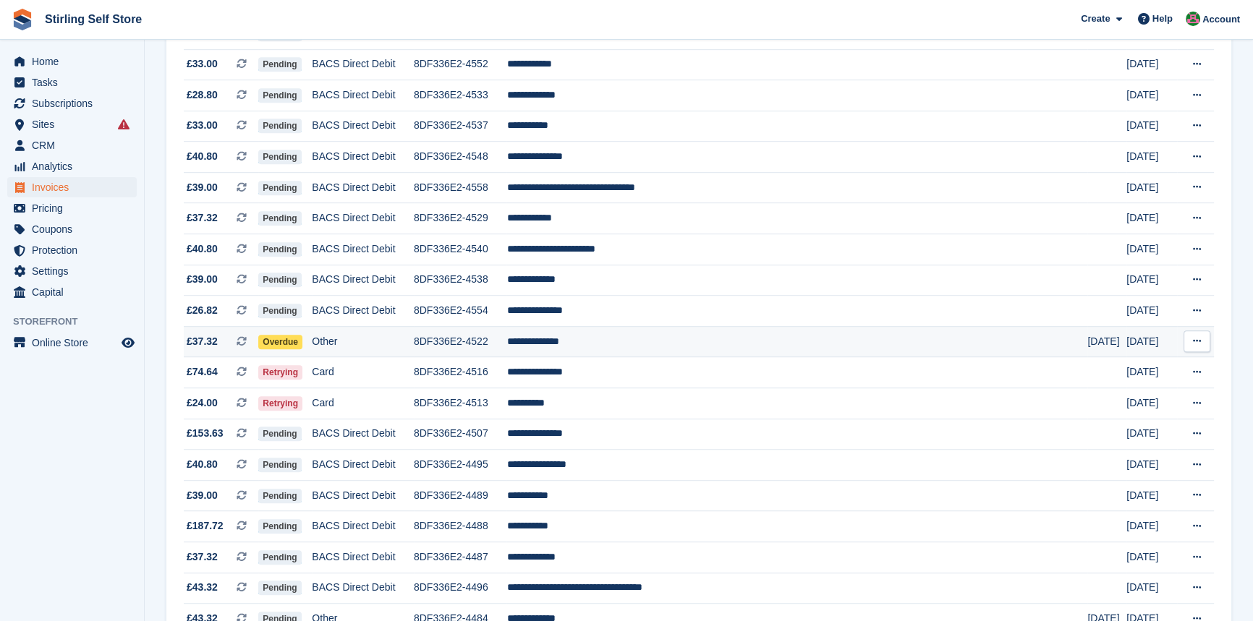
click at [639, 357] on td "**********" at bounding box center [796, 341] width 581 height 31
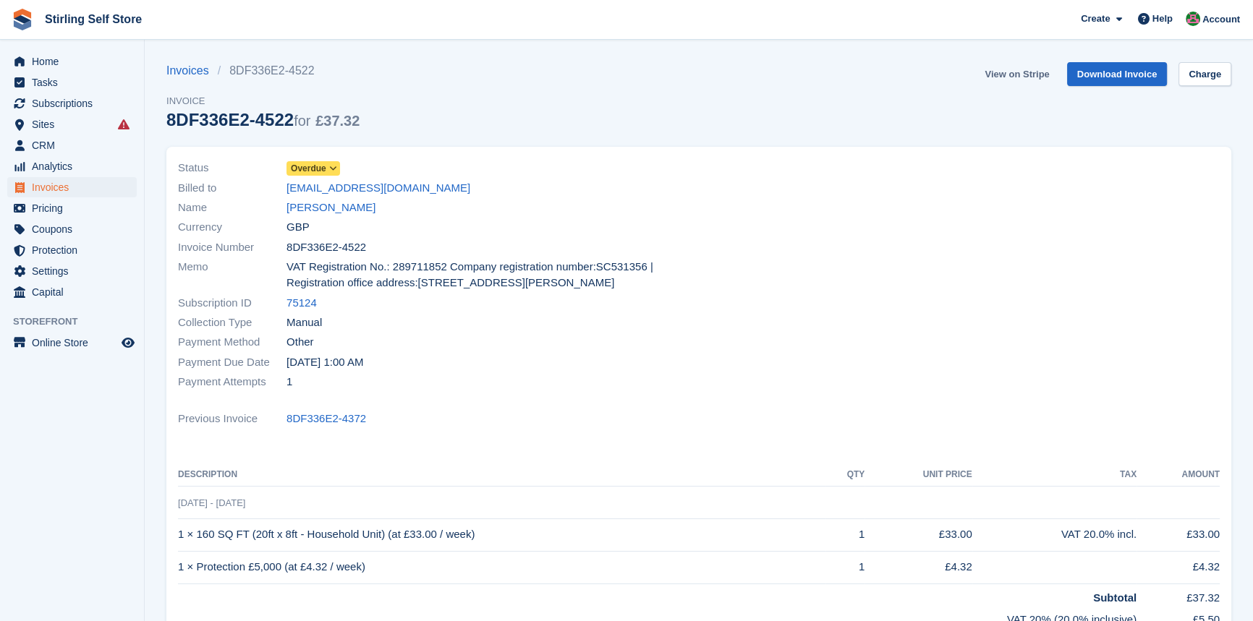
click at [1016, 72] on link "View on Stripe" at bounding box center [1017, 74] width 76 height 24
click at [76, 184] on span "Invoices" at bounding box center [75, 187] width 87 height 20
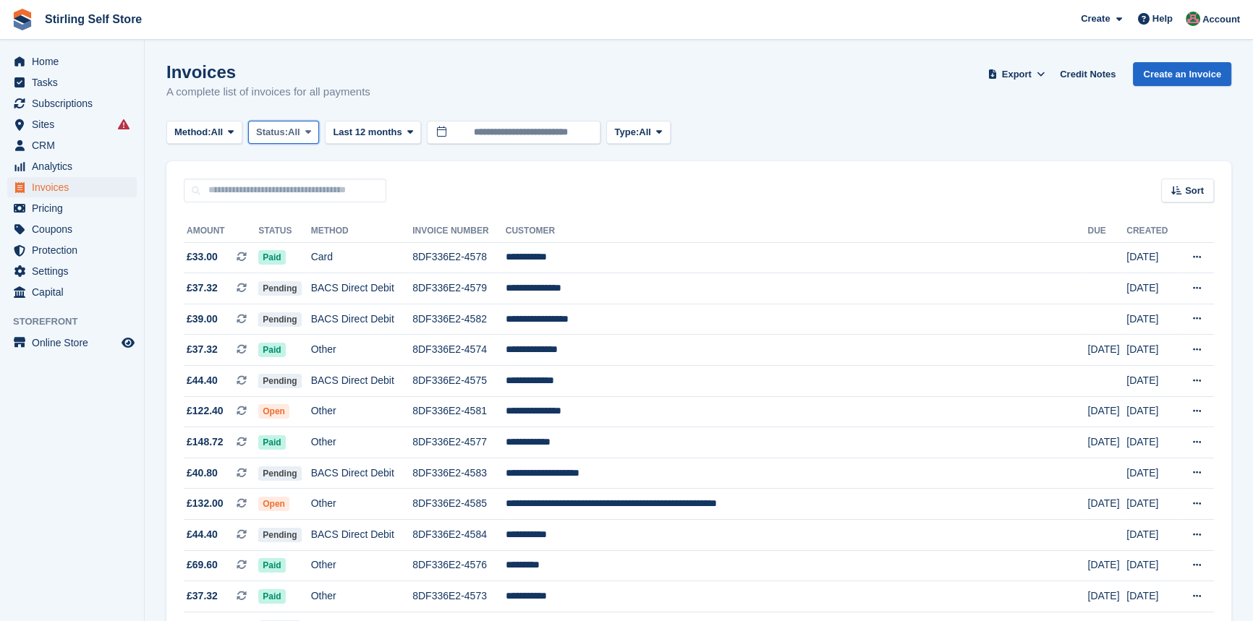
click at [311, 131] on icon at bounding box center [308, 131] width 6 height 9
click at [317, 245] on link "Open" at bounding box center [318, 244] width 126 height 26
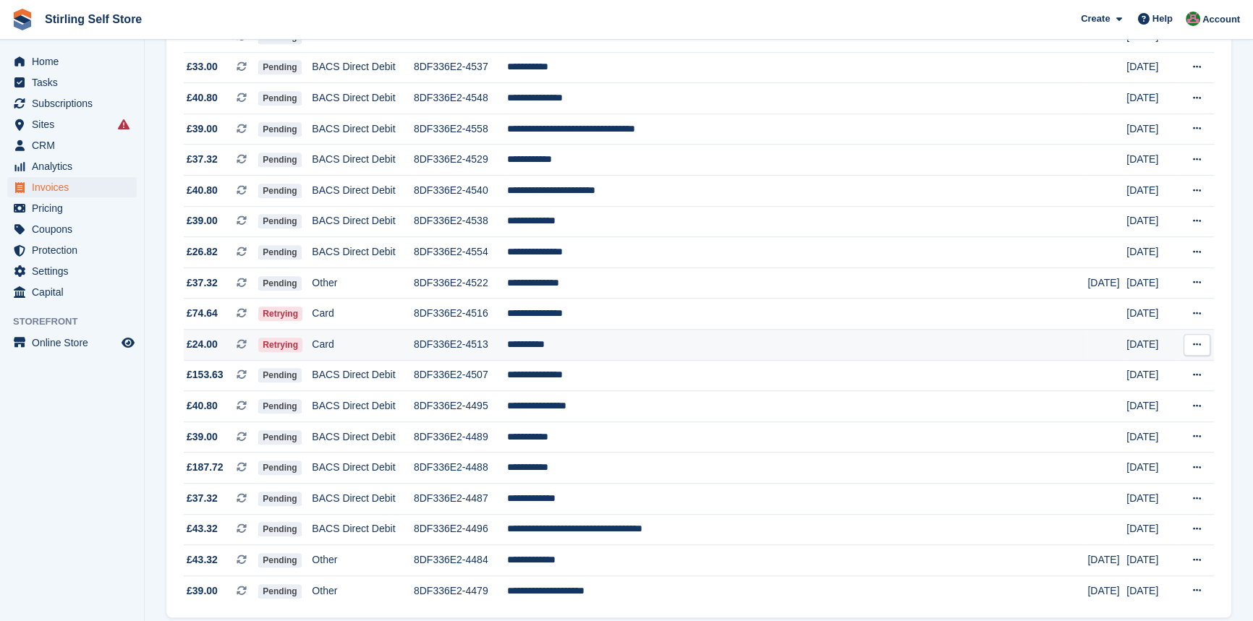
scroll to position [1183, 0]
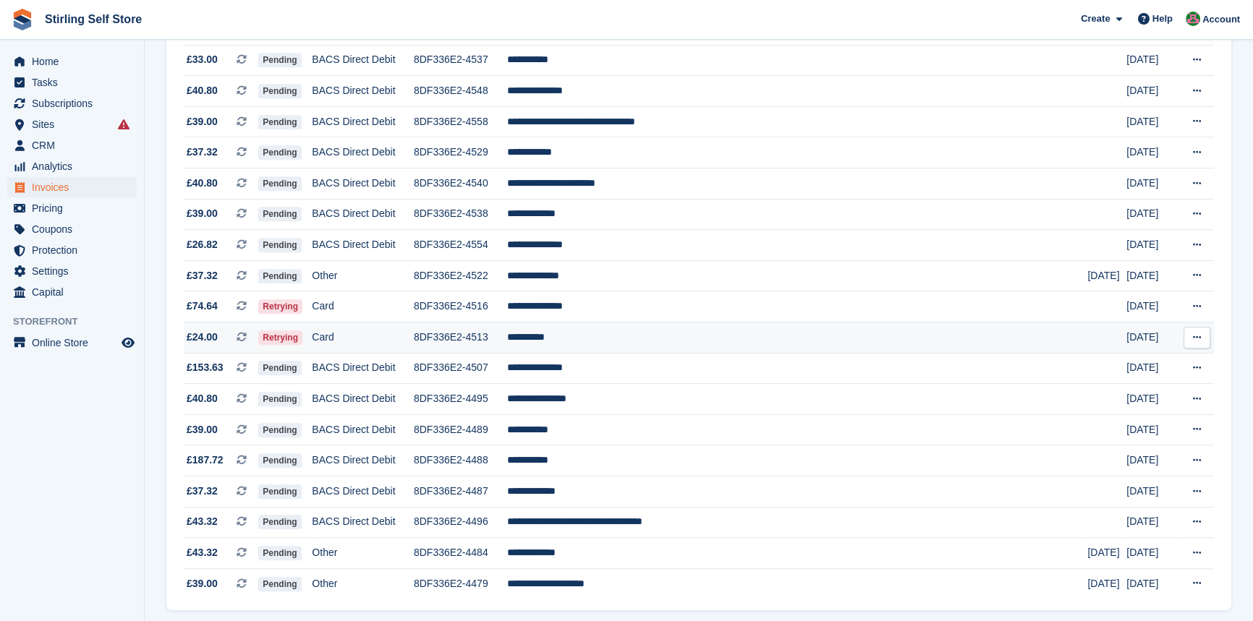
click at [625, 354] on td "**********" at bounding box center [796, 338] width 581 height 31
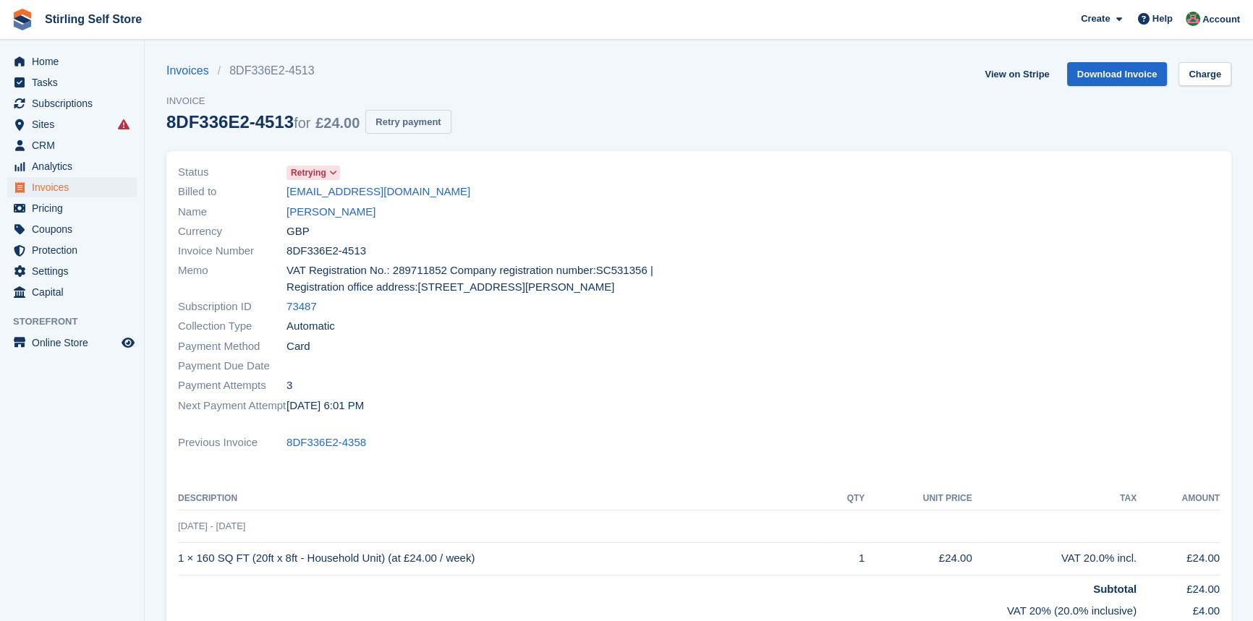
click at [409, 120] on button "Retry payment" at bounding box center [407, 122] width 85 height 24
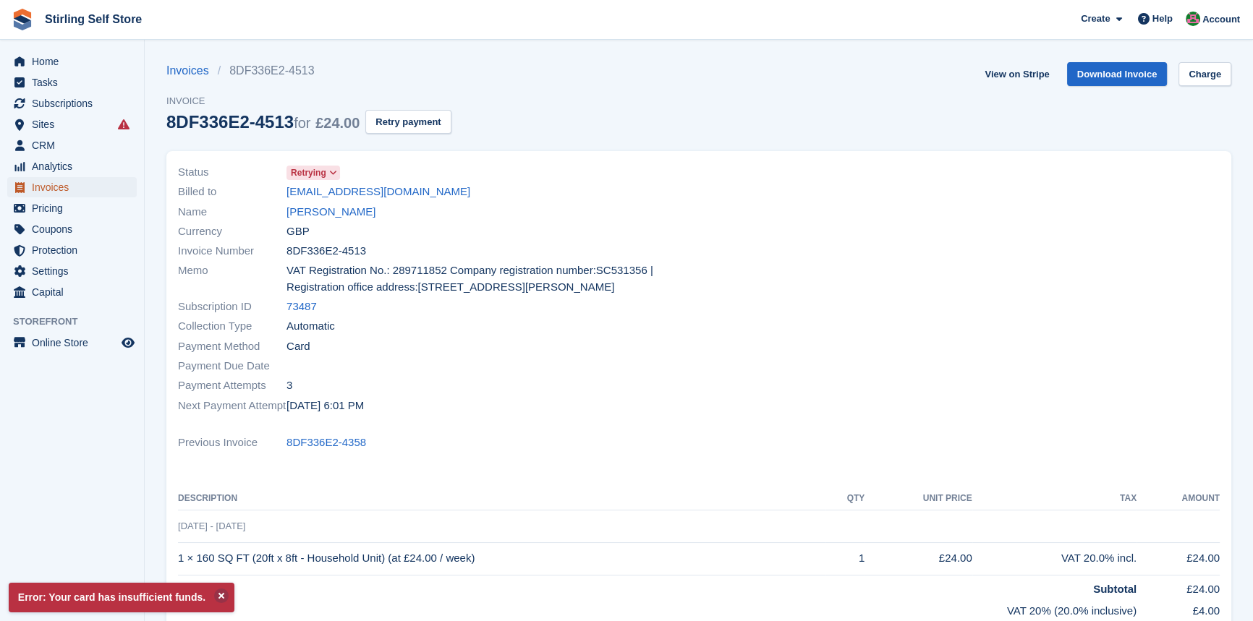
click at [72, 189] on span "Invoices" at bounding box center [75, 187] width 87 height 20
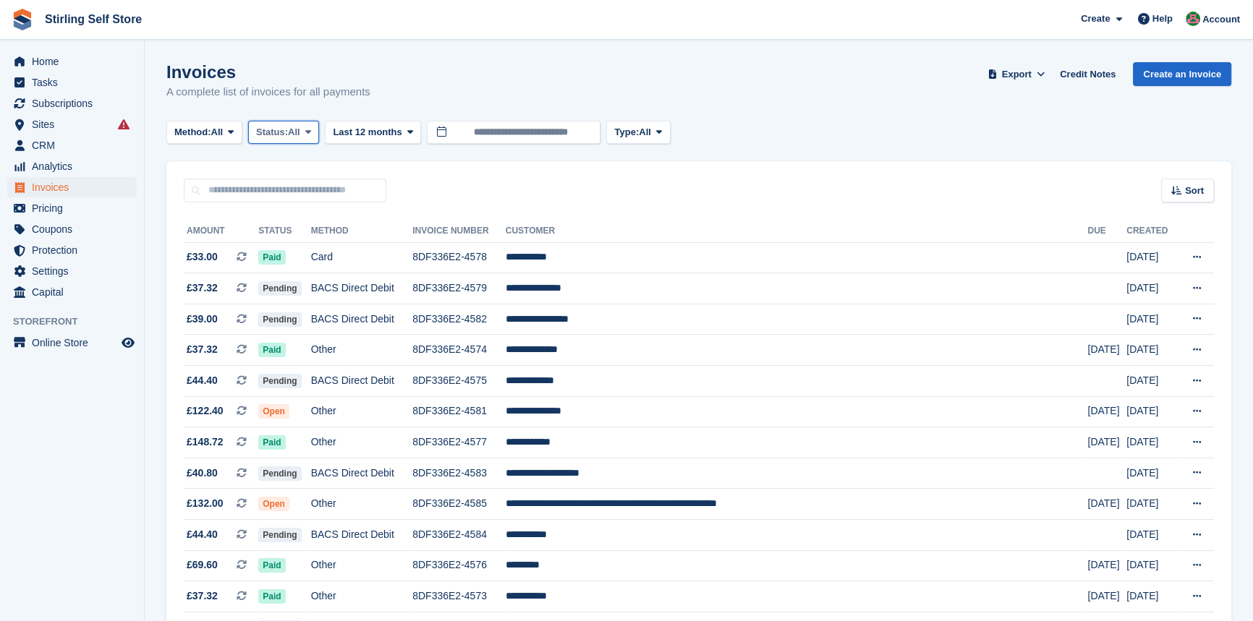
drag, startPoint x: 315, startPoint y: 129, endPoint x: 312, endPoint y: 143, distance: 14.8
click at [314, 129] on span at bounding box center [308, 133] width 12 height 12
click at [304, 252] on link "Open" at bounding box center [318, 244] width 126 height 26
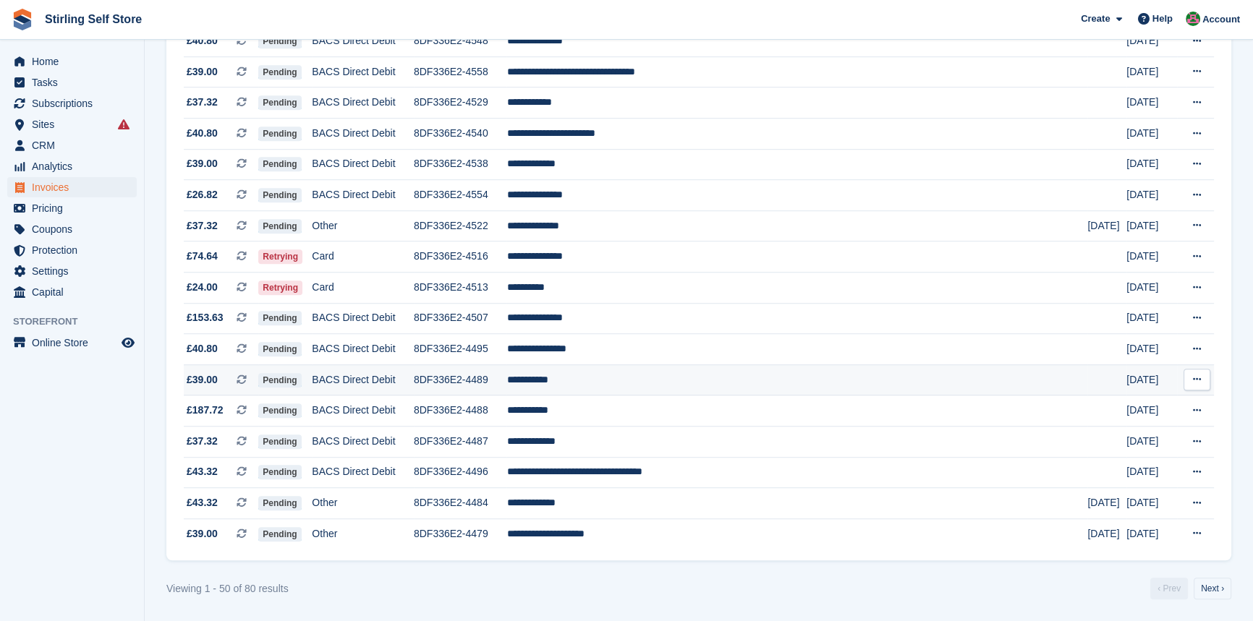
scroll to position [1256, 0]
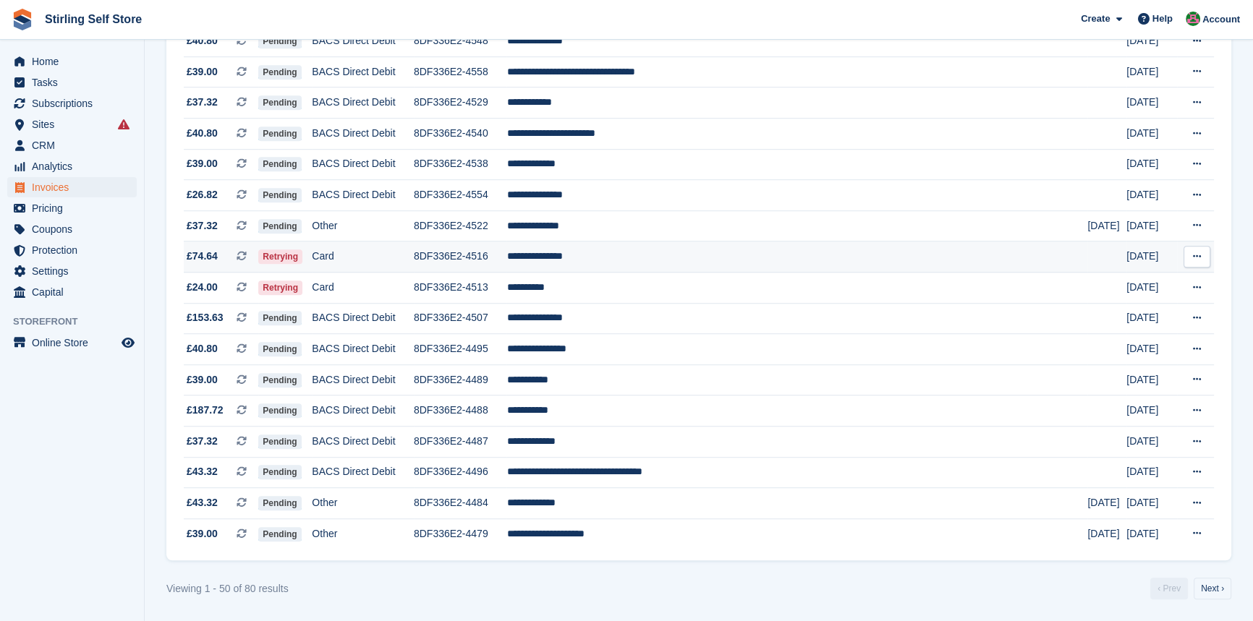
click at [629, 249] on td "**********" at bounding box center [796, 257] width 581 height 31
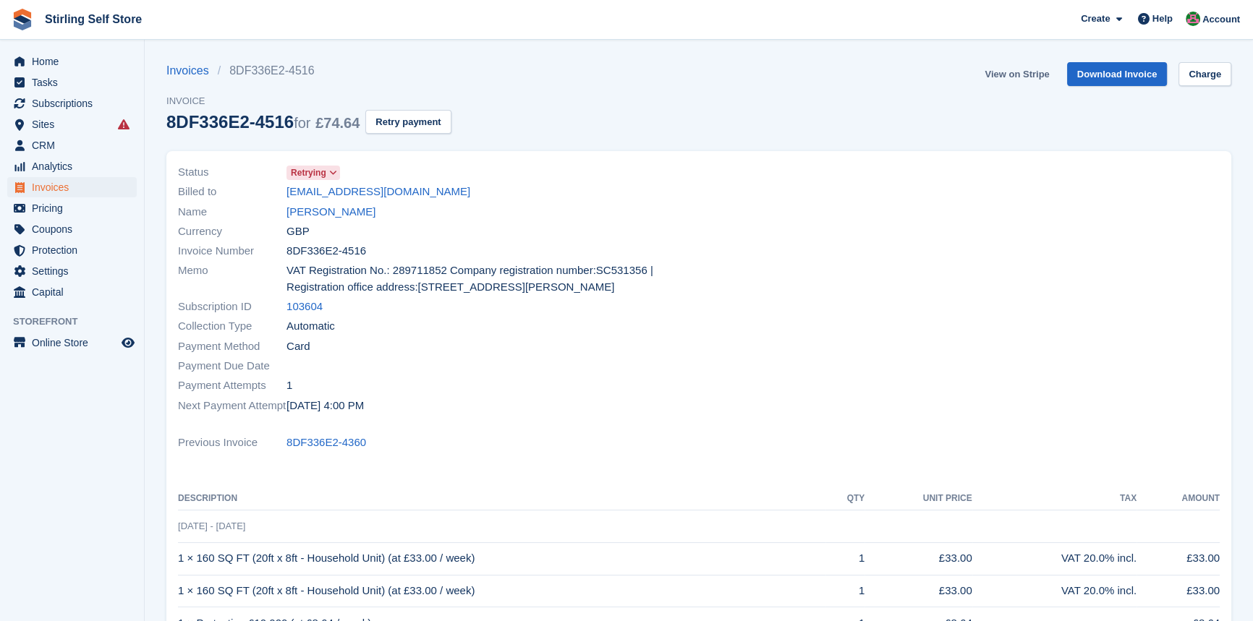
click at [1001, 74] on link "View on Stripe" at bounding box center [1017, 74] width 76 height 24
click at [60, 187] on span "Invoices" at bounding box center [75, 187] width 87 height 20
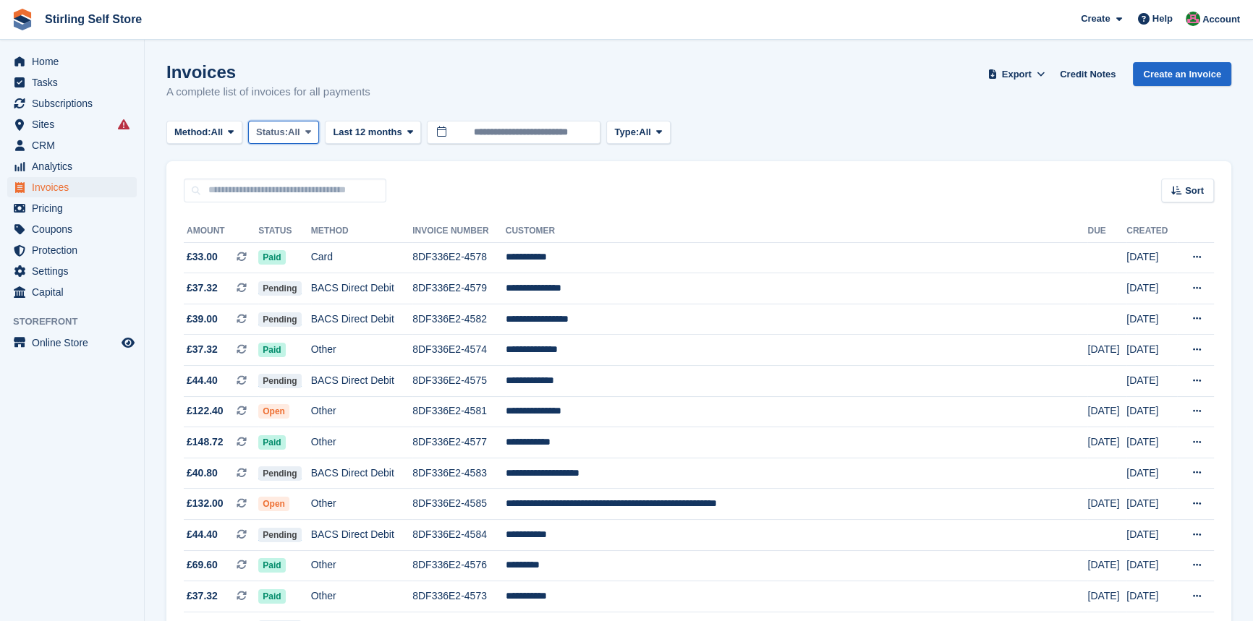
click at [310, 135] on icon at bounding box center [308, 131] width 6 height 9
click at [306, 244] on link "Open" at bounding box center [318, 244] width 126 height 26
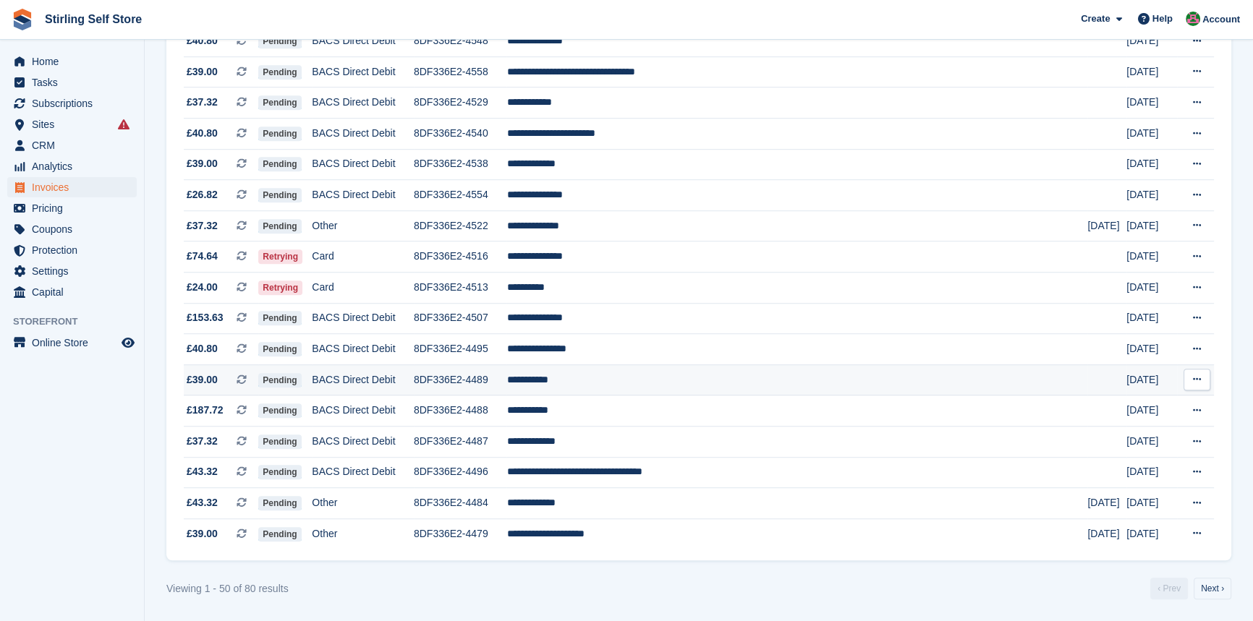
scroll to position [1256, 0]
click at [1214, 586] on link "Next ›" at bounding box center [1212, 589] width 38 height 22
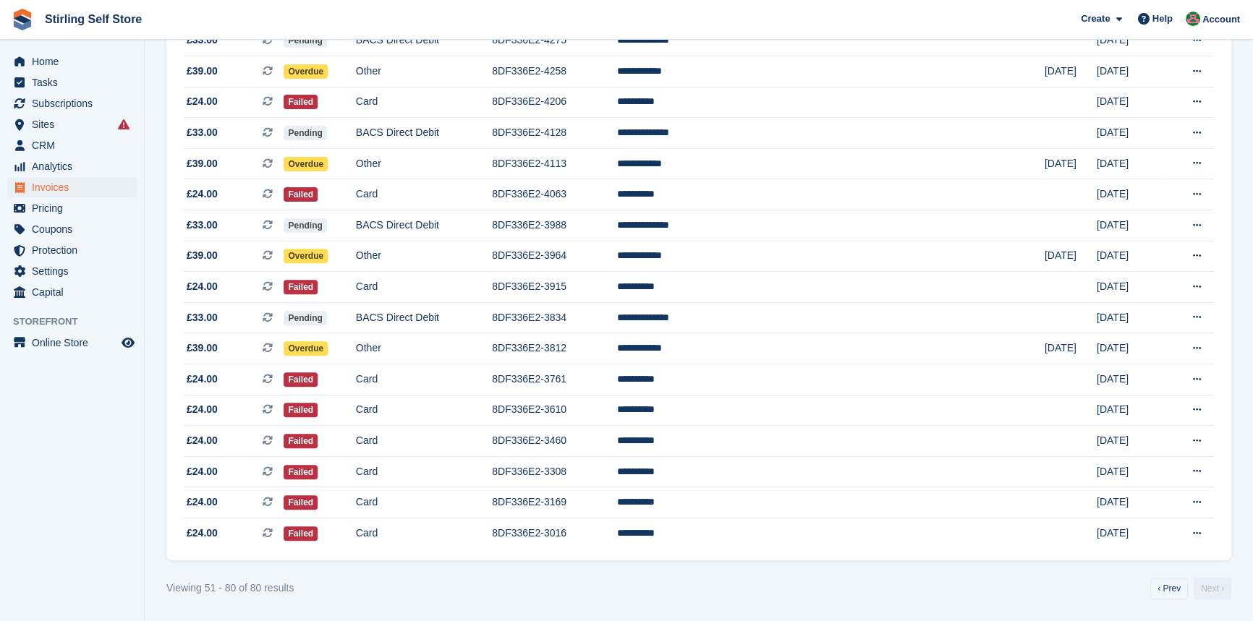
scroll to position [630, 0]
click at [748, 351] on td "**********" at bounding box center [830, 348] width 427 height 31
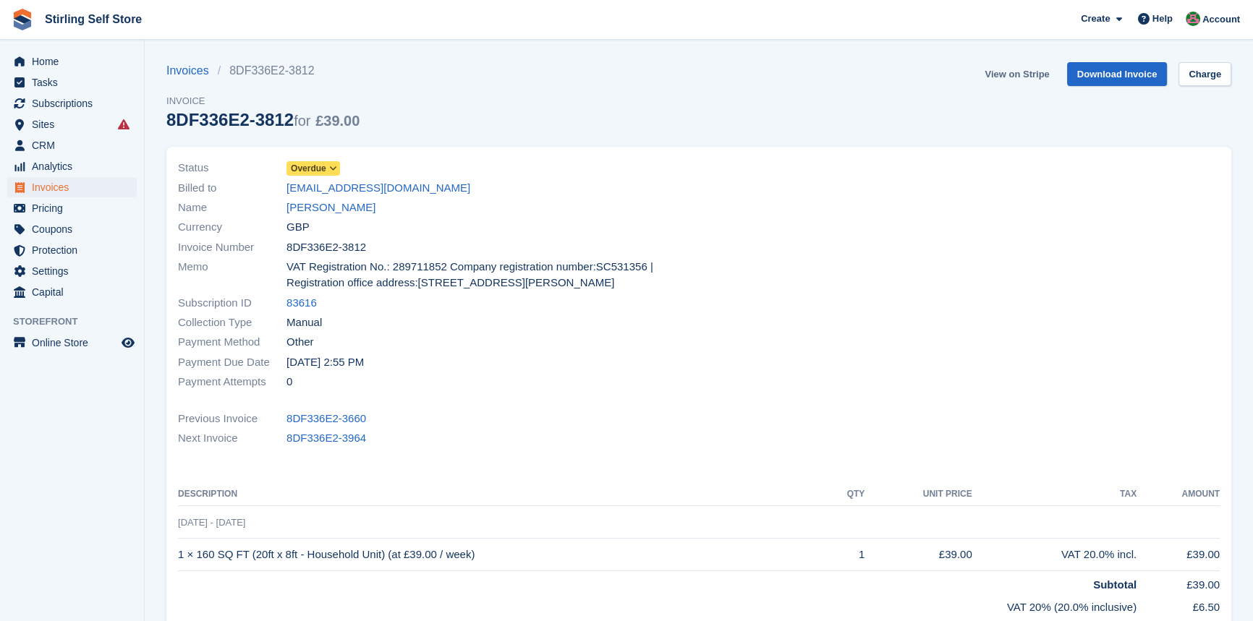
click at [1006, 77] on link "View on Stripe" at bounding box center [1017, 74] width 76 height 24
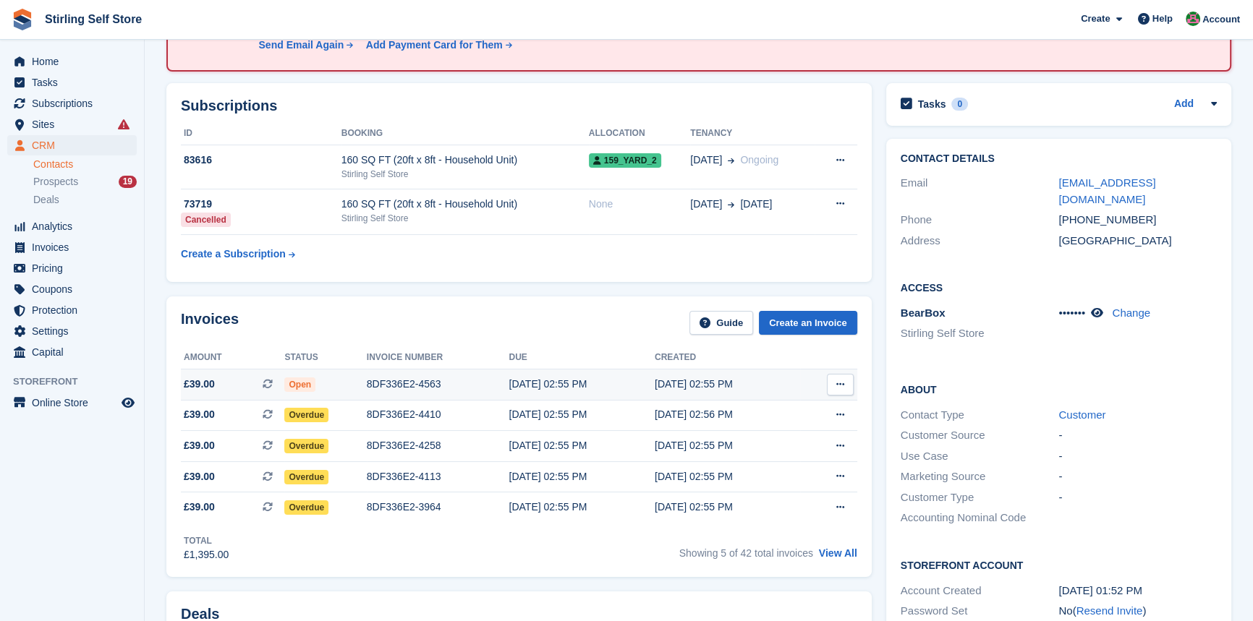
scroll to position [328, 0]
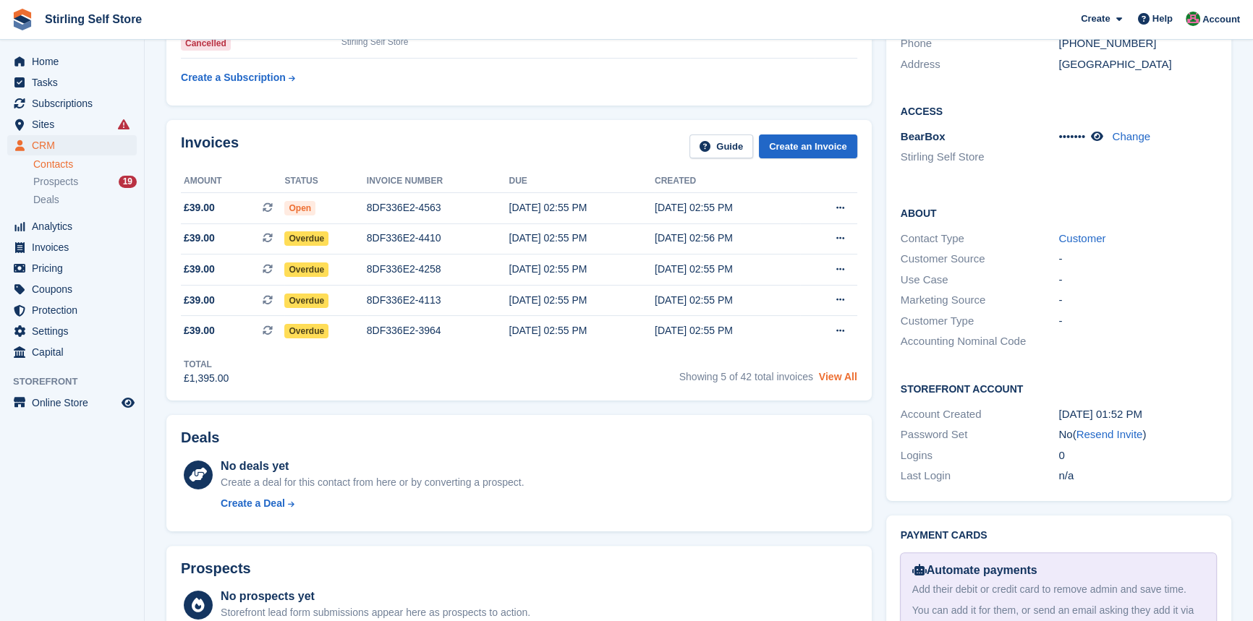
click at [846, 376] on link "View All" at bounding box center [838, 377] width 38 height 12
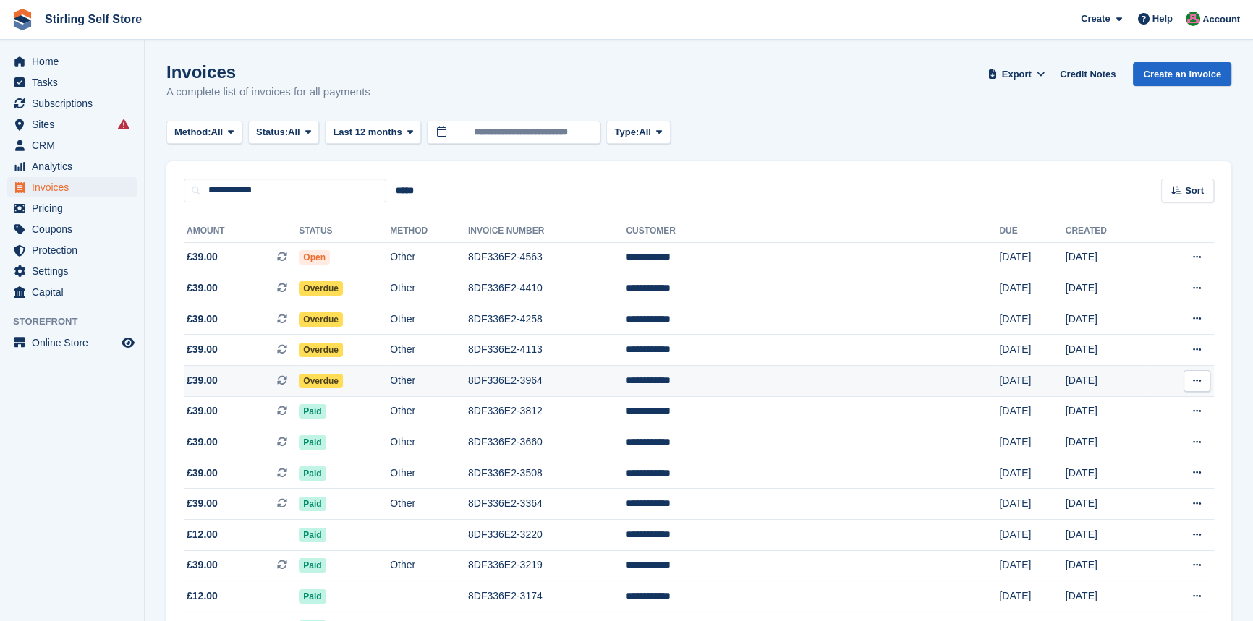
click at [593, 382] on td "8DF336E2-3964" at bounding box center [547, 381] width 158 height 31
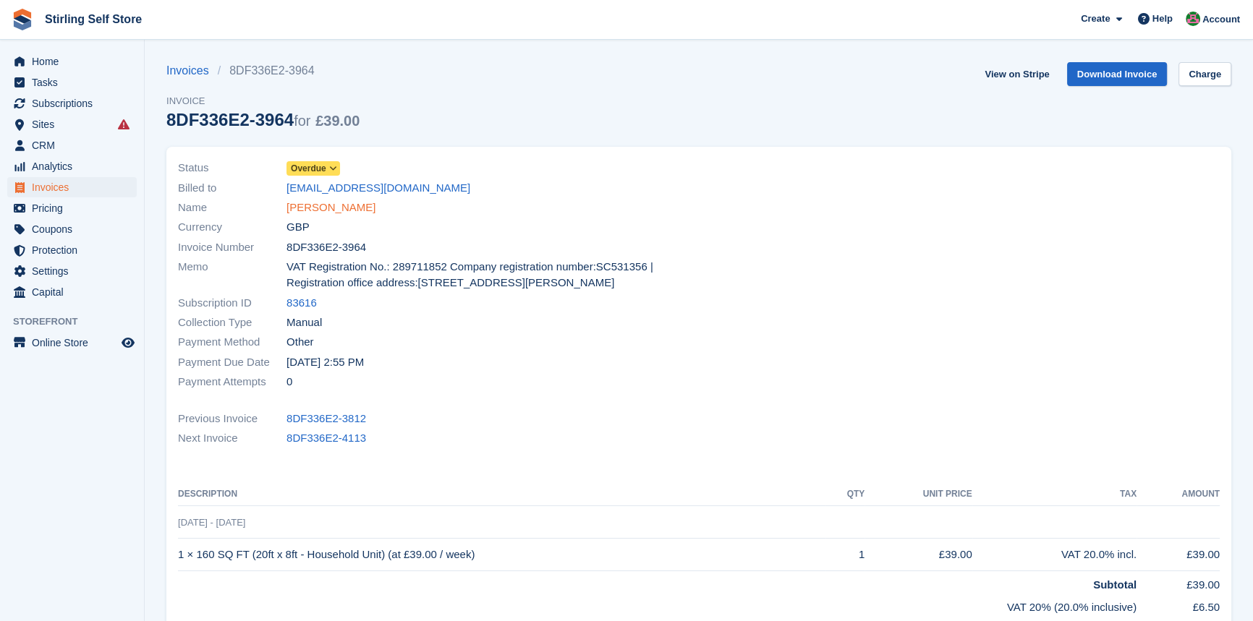
click at [324, 208] on link "[PERSON_NAME]" at bounding box center [330, 208] width 89 height 17
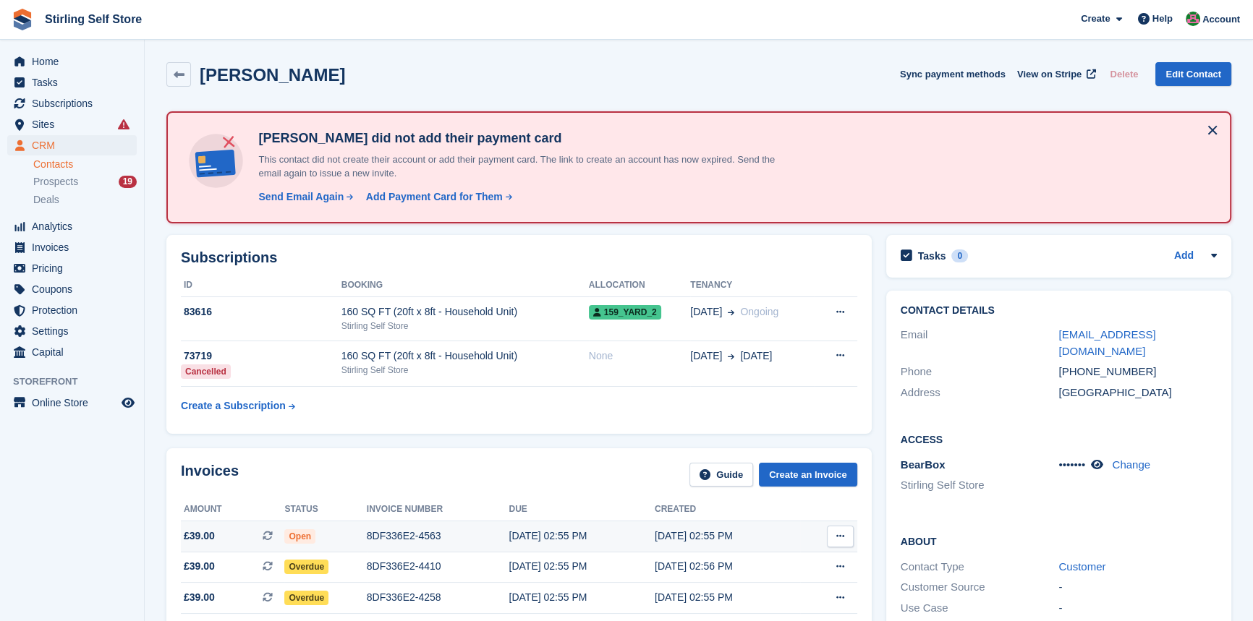
click at [412, 529] on div "8DF336E2-4563" at bounding box center [438, 536] width 142 height 15
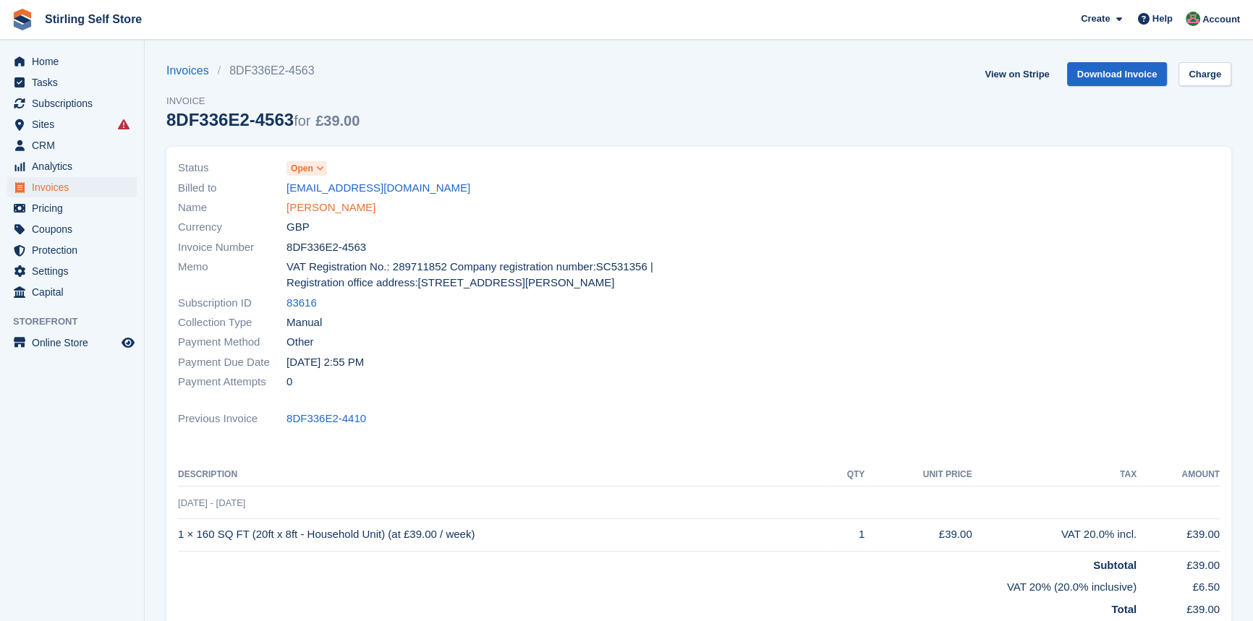
click at [345, 203] on link "[PERSON_NAME]" at bounding box center [330, 208] width 89 height 17
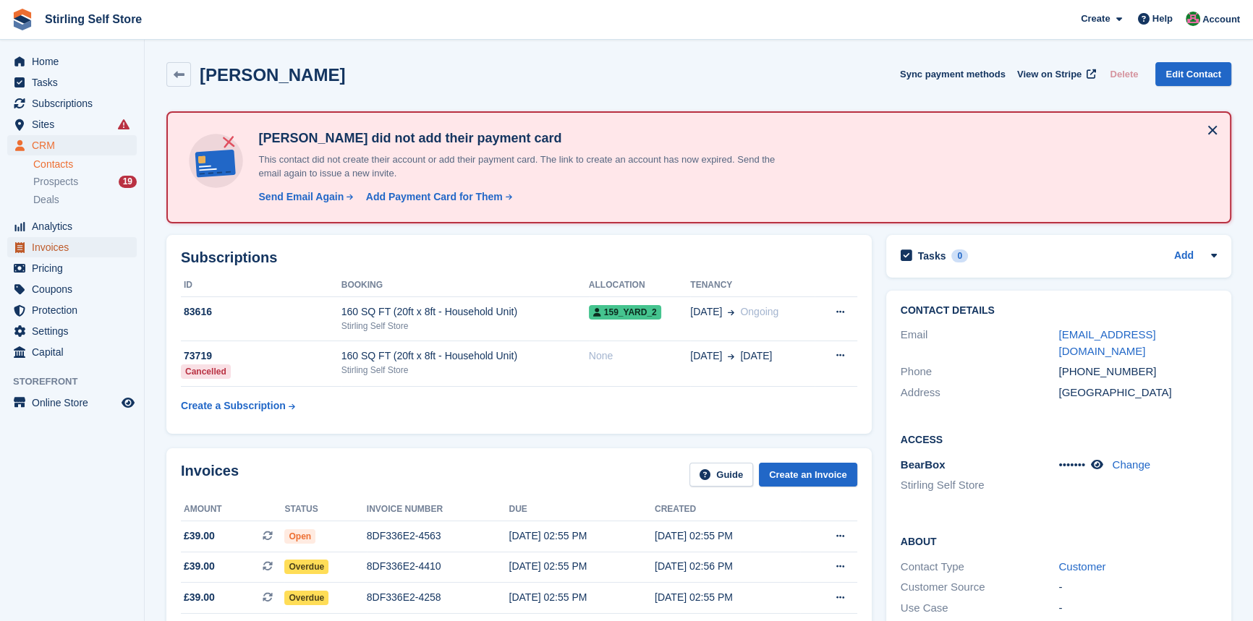
click at [80, 250] on span "Invoices" at bounding box center [75, 247] width 87 height 20
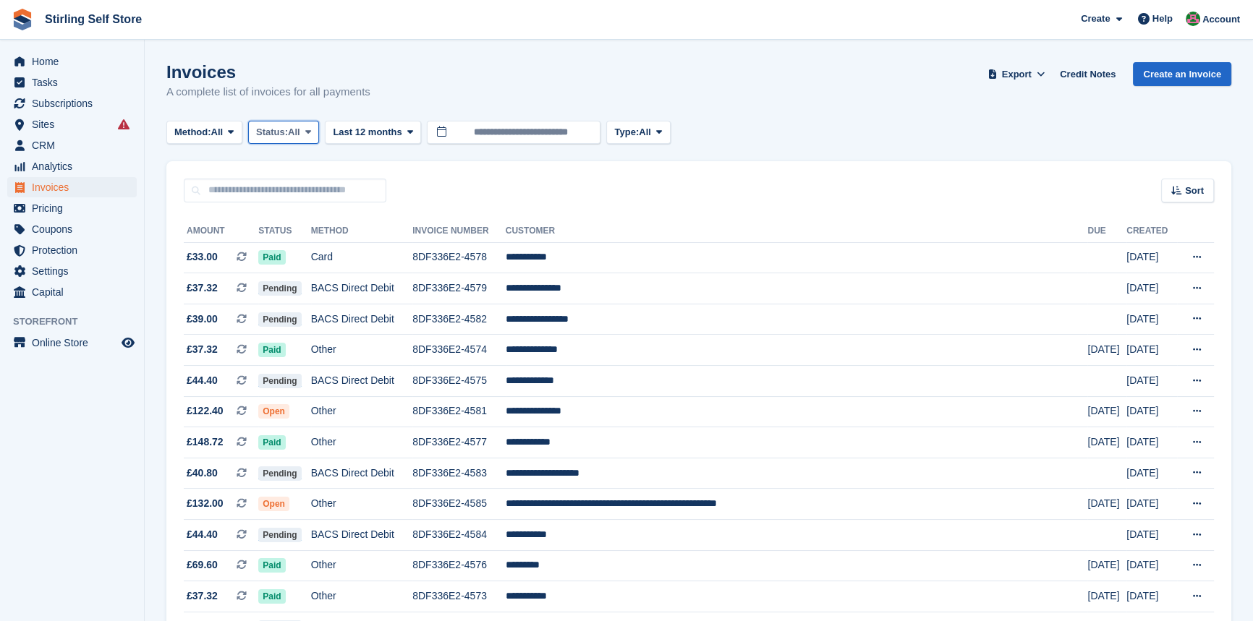
click at [311, 130] on icon at bounding box center [308, 131] width 6 height 9
click at [300, 247] on link "Open" at bounding box center [318, 244] width 126 height 26
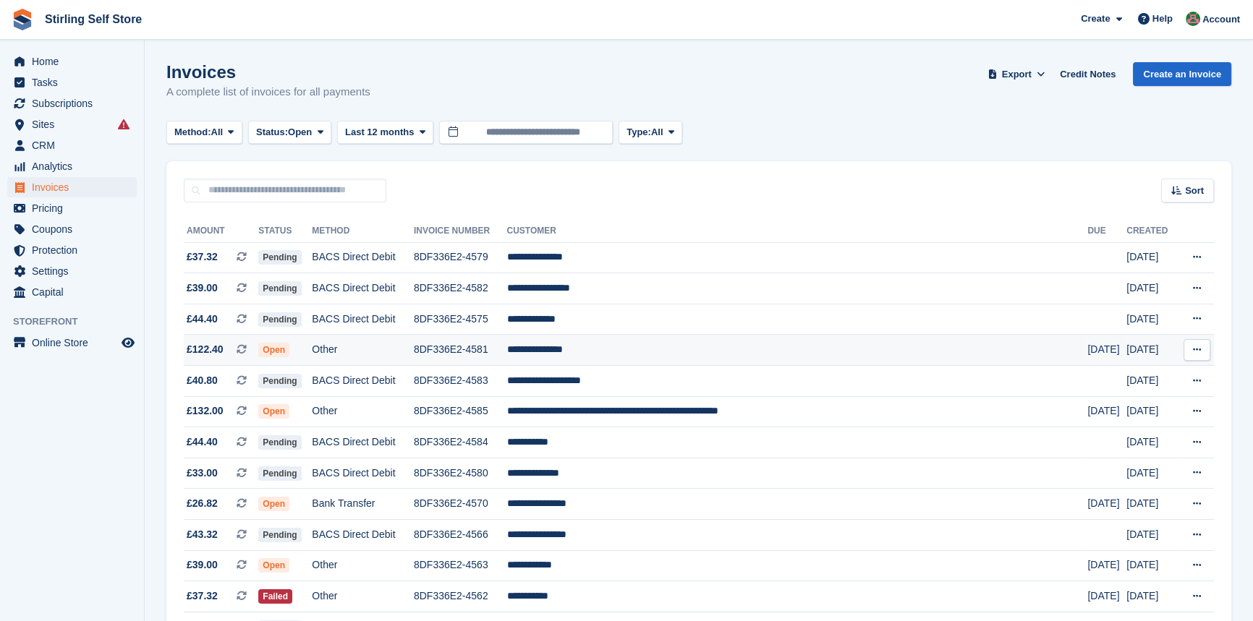
click at [631, 347] on td "**********" at bounding box center [796, 350] width 581 height 31
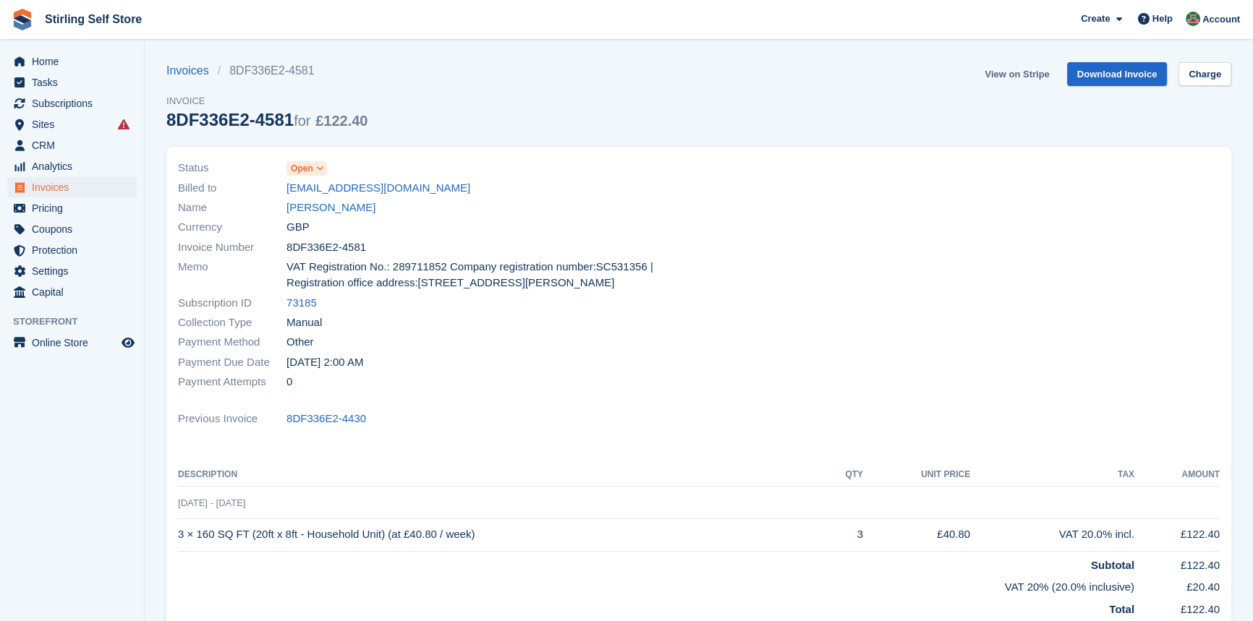
click at [1009, 79] on link "View on Stripe" at bounding box center [1017, 74] width 76 height 24
